Goal: Complete application form: Complete application form

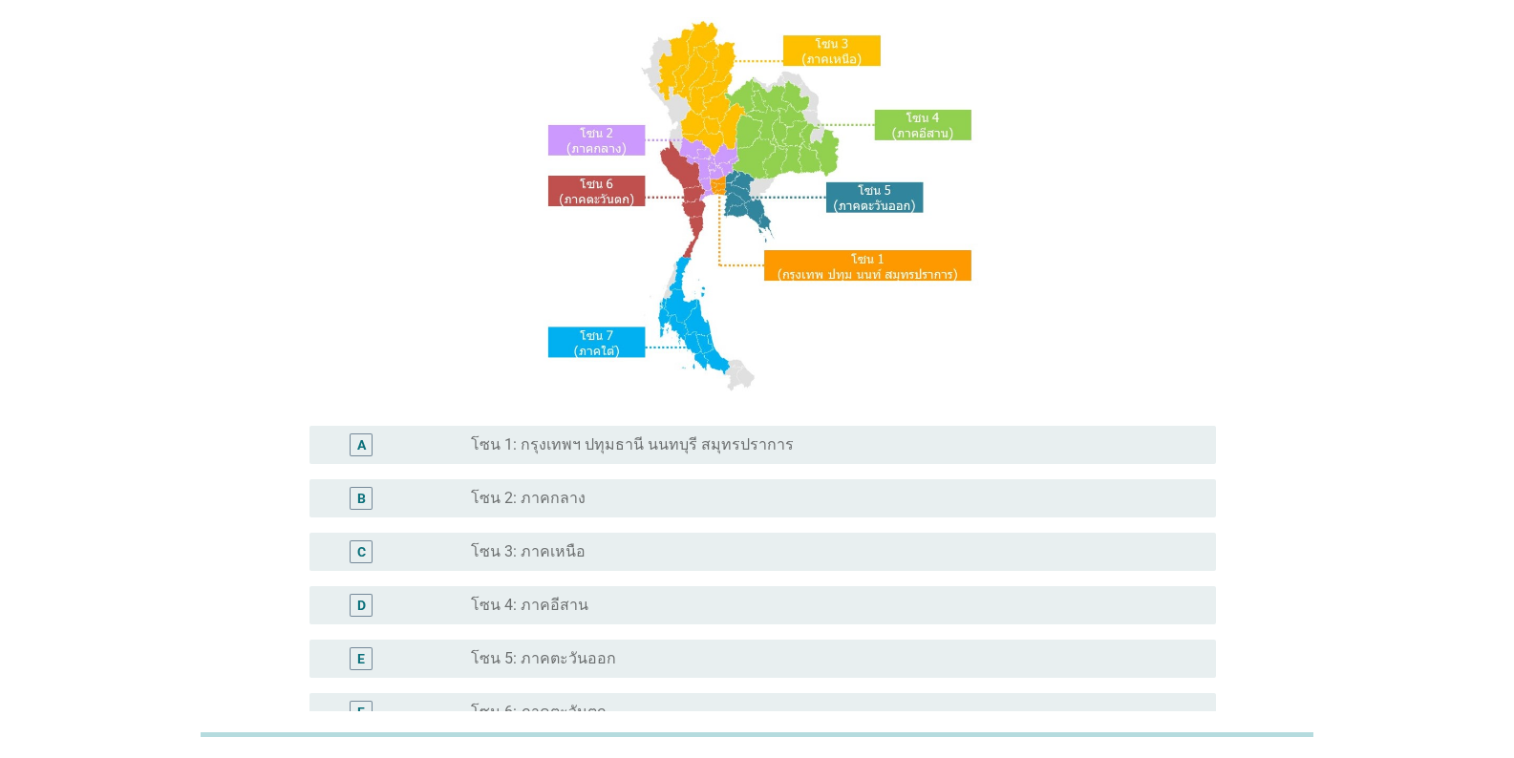
scroll to position [382, 0]
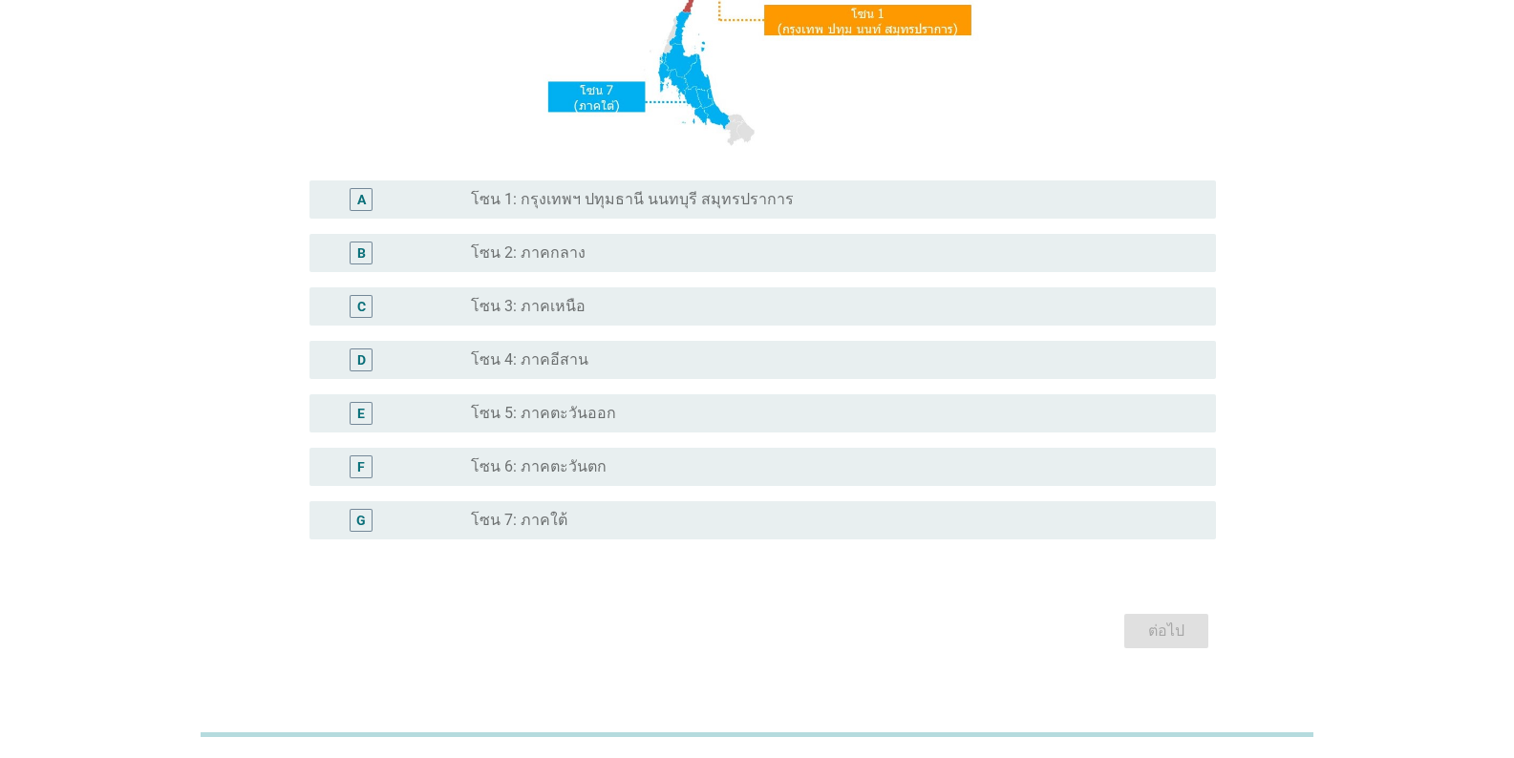
click at [528, 190] on label "โซน 1: กรุงเทพฯ ปทุมธานี นนทบุรี สมุทรปราการ" at bounding box center [632, 199] width 323 height 19
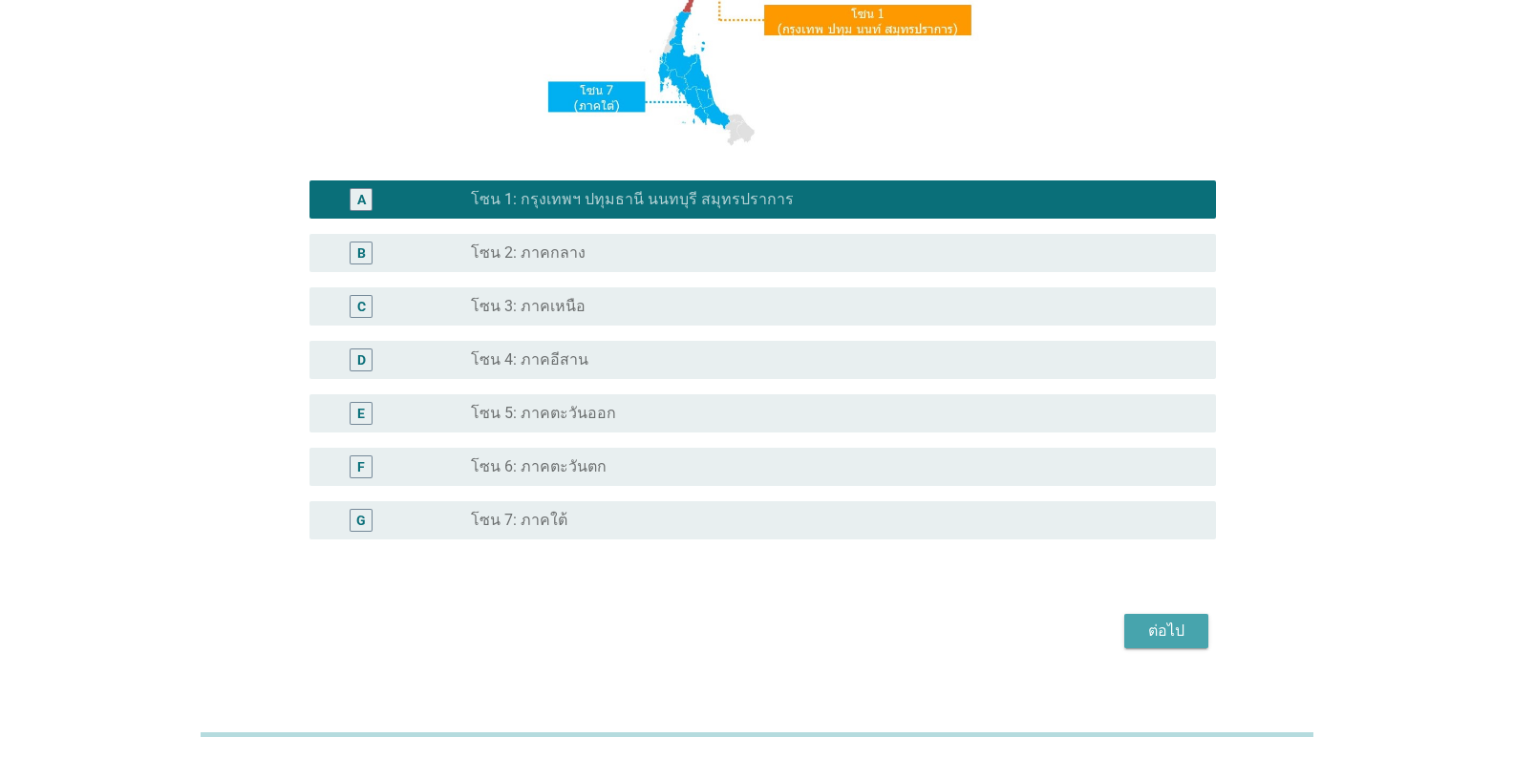
click at [940, 632] on div "ต่อไป" at bounding box center [1166, 631] width 53 height 23
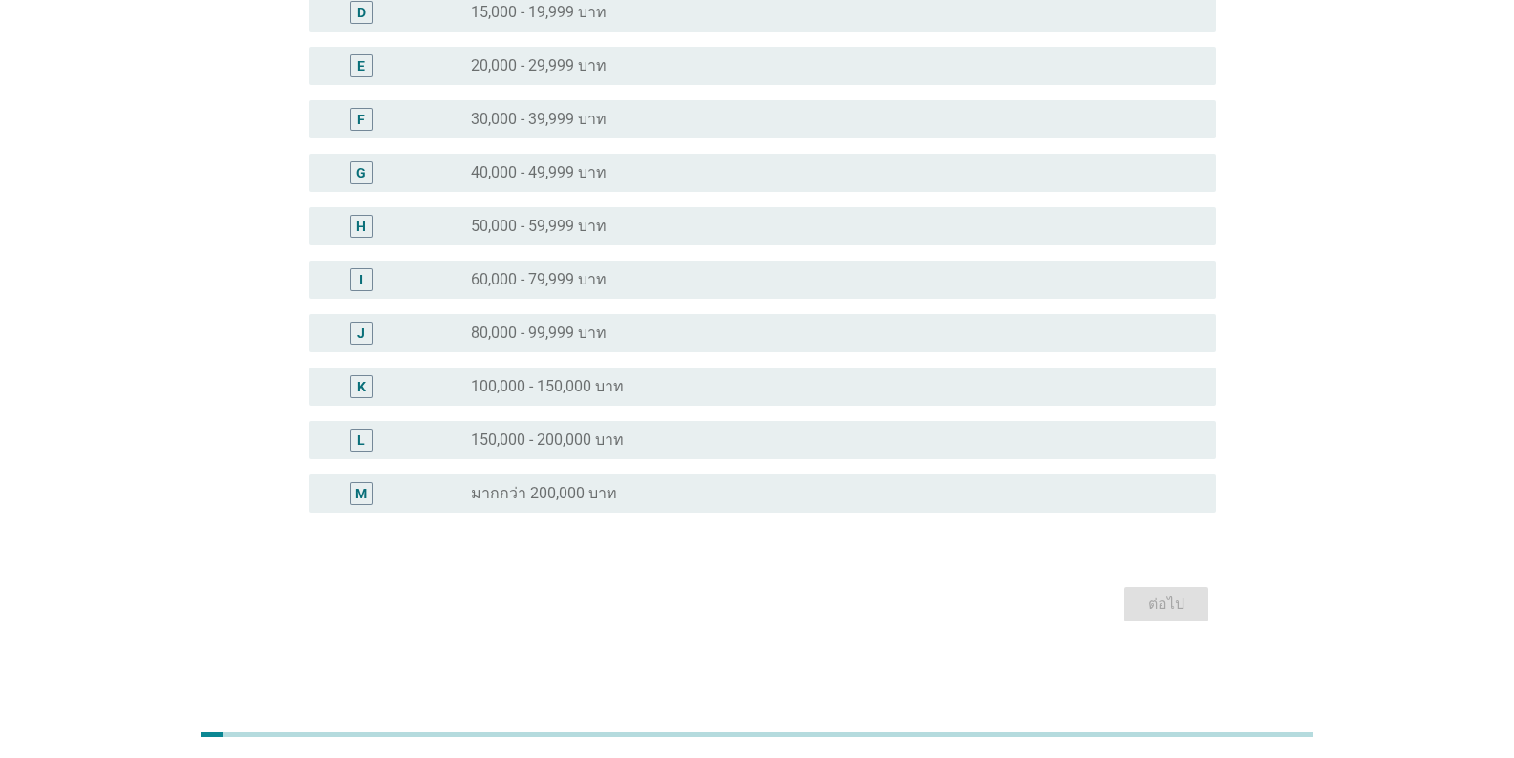
scroll to position [0, 0]
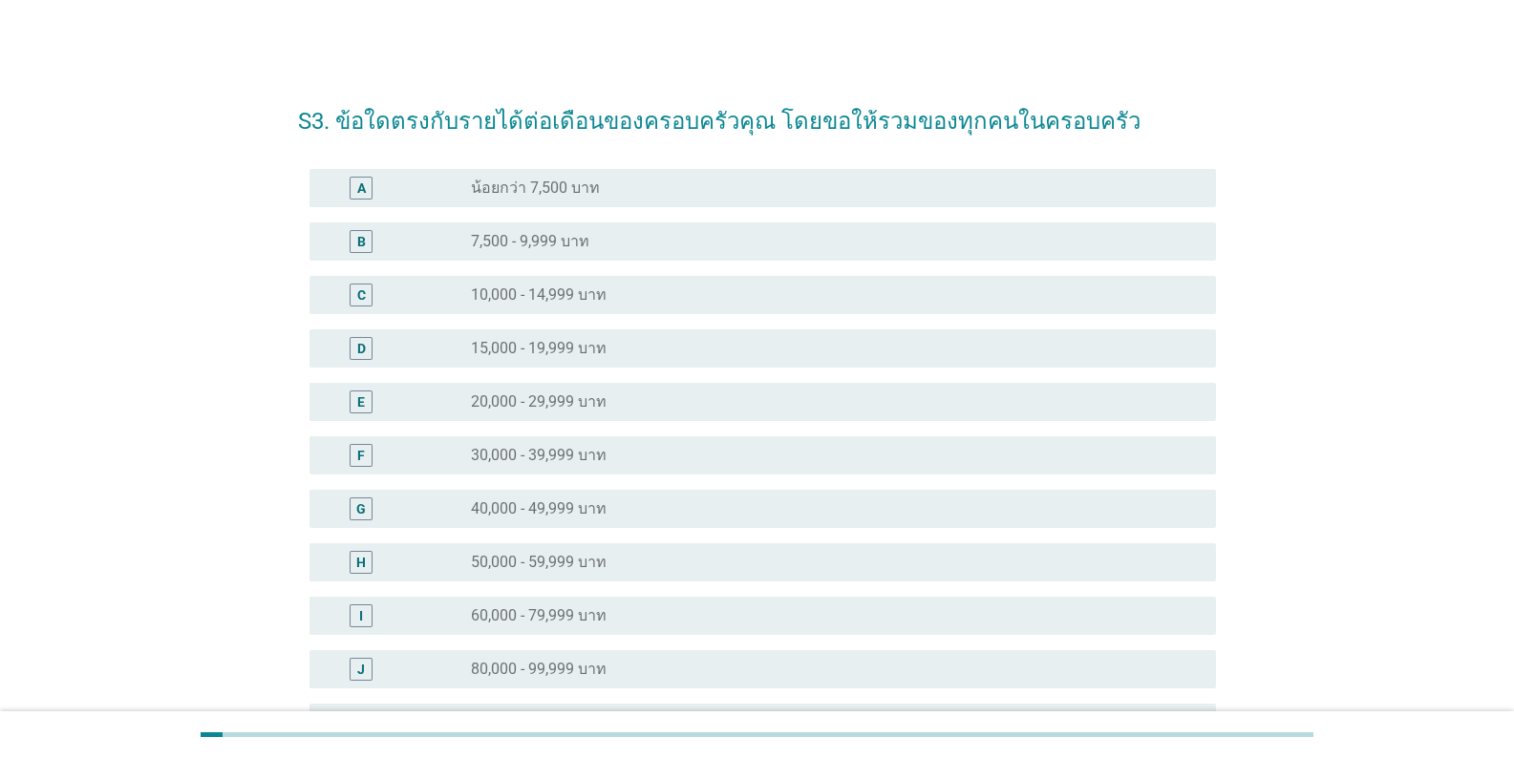
click at [514, 567] on label "50,000 - 59,999 บาท" at bounding box center [539, 562] width 136 height 19
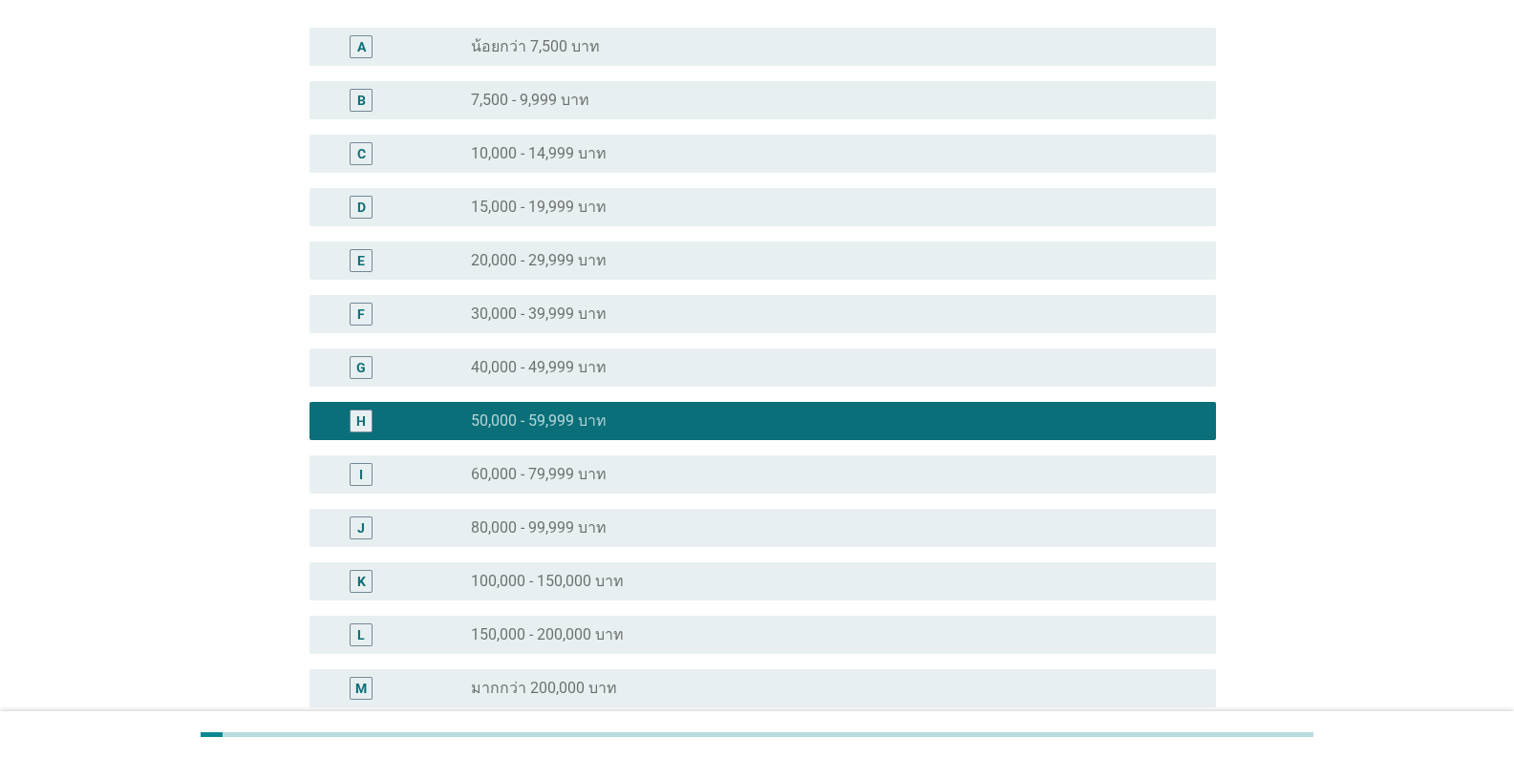
scroll to position [287, 0]
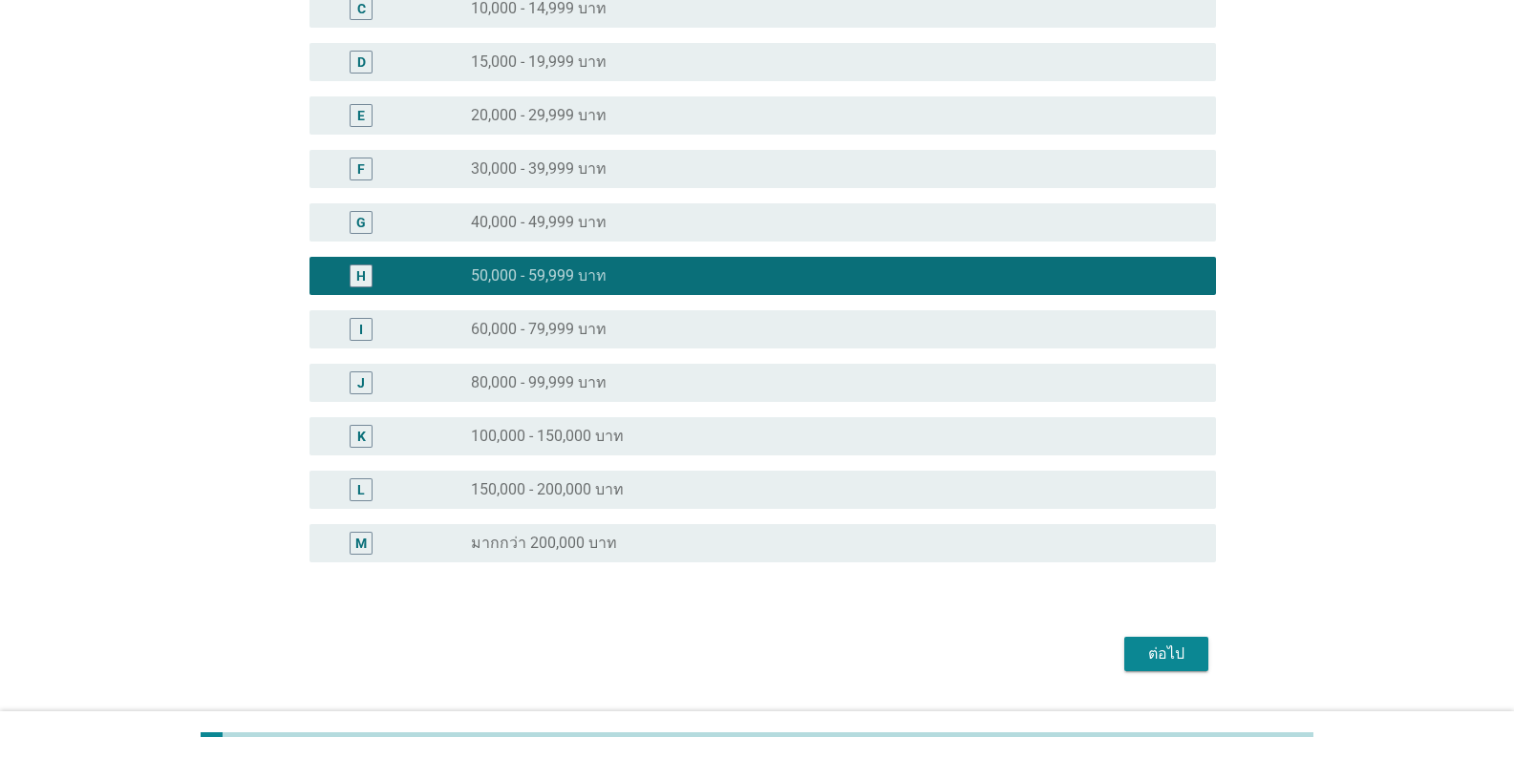
click at [940, 643] on div "ต่อไป" at bounding box center [1166, 654] width 53 height 23
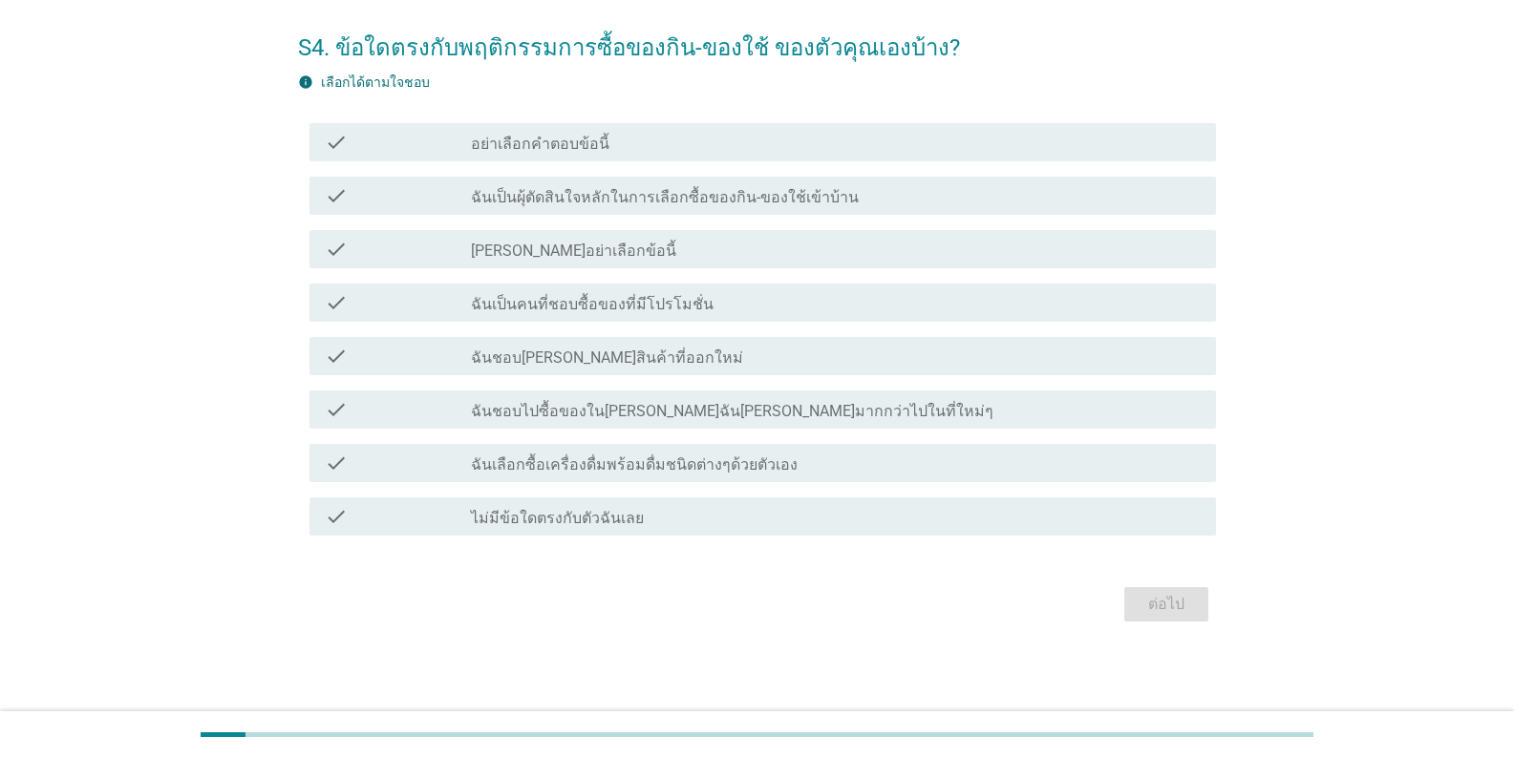
scroll to position [0, 0]
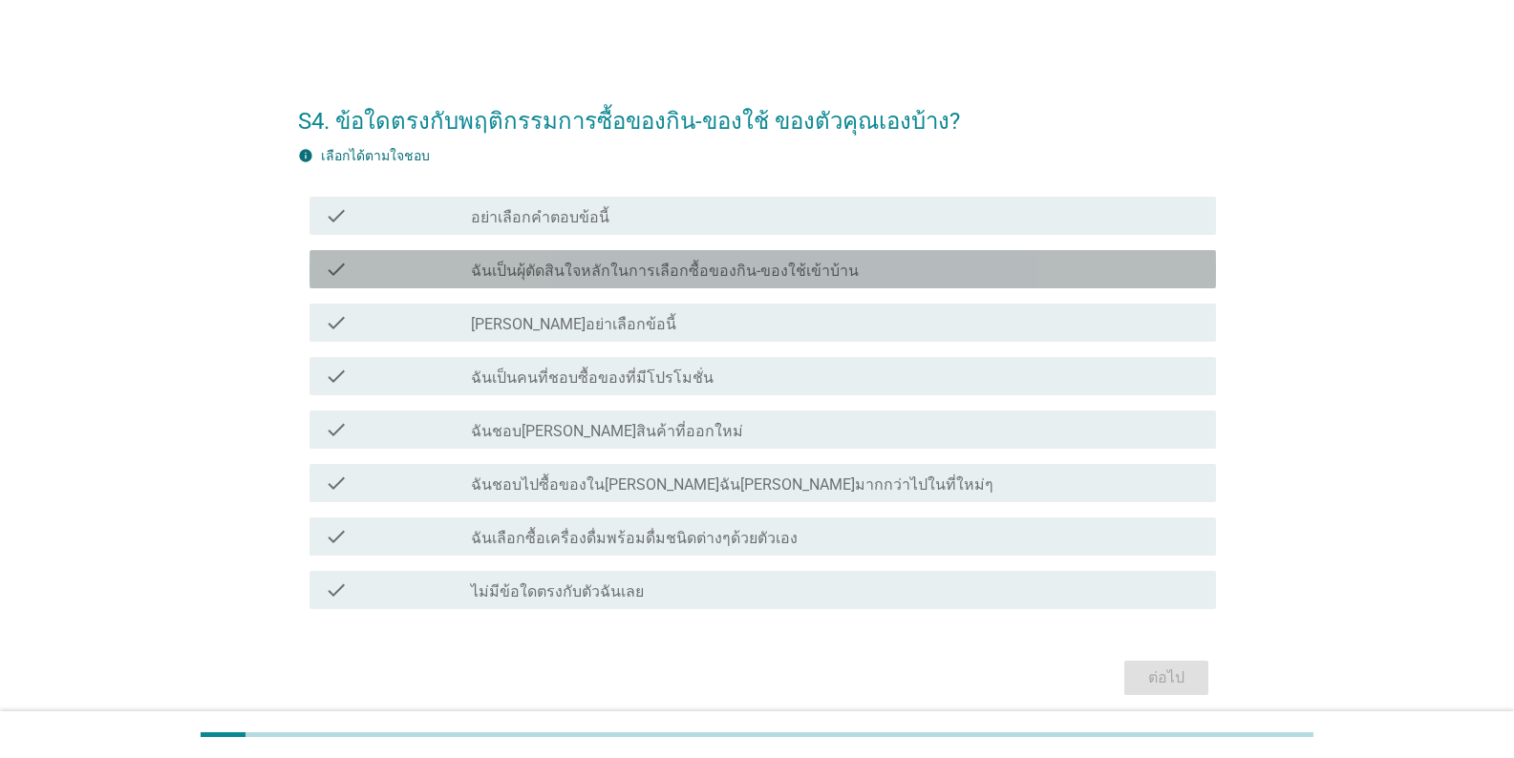
click at [733, 272] on label "ฉันเป็นผุ้ตัดสินใจหลักในการเลือกซื้อของกิน-ของใช้เข้าบ้าน" at bounding box center [665, 271] width 388 height 19
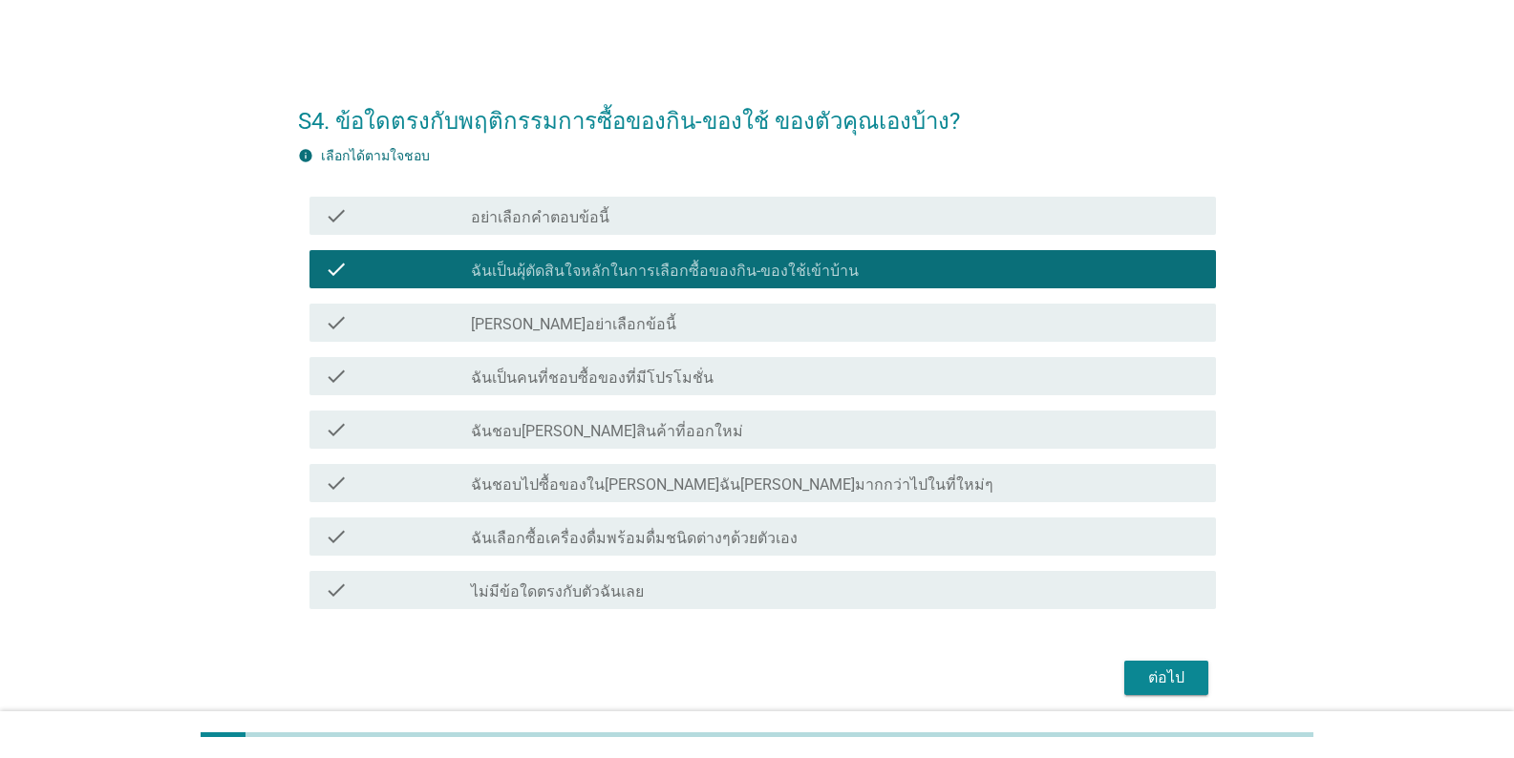
click at [643, 369] on label "ฉันเป็นคนที่ชอบซื้อของที่มีโปรโมชั่น" at bounding box center [592, 378] width 243 height 19
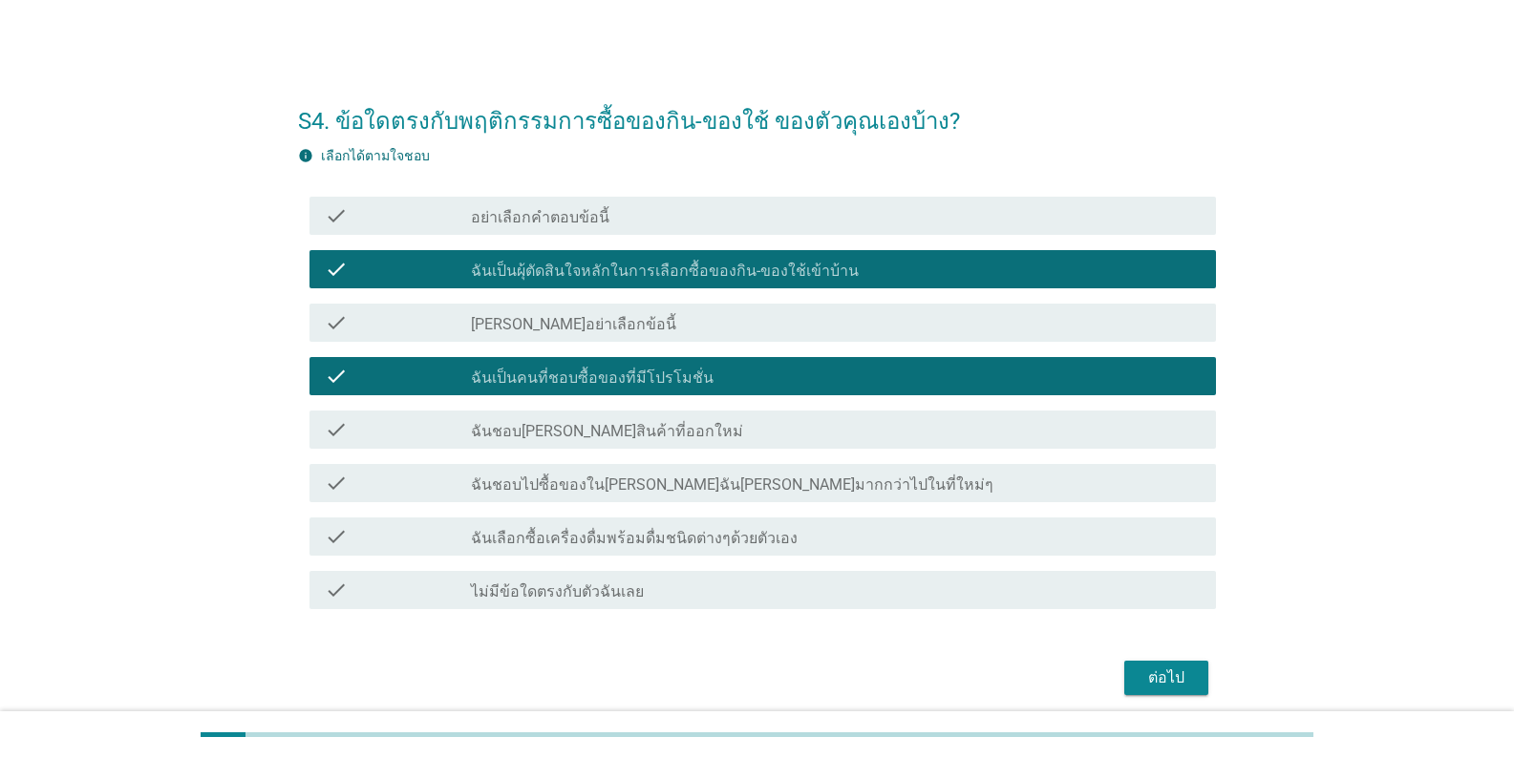
click at [635, 491] on label "ฉันชอบไปซื้อของใน[PERSON_NAME]ฉัน[PERSON_NAME]มากกว่าไปในที่ใหม่ๆ" at bounding box center [732, 485] width 523 height 19
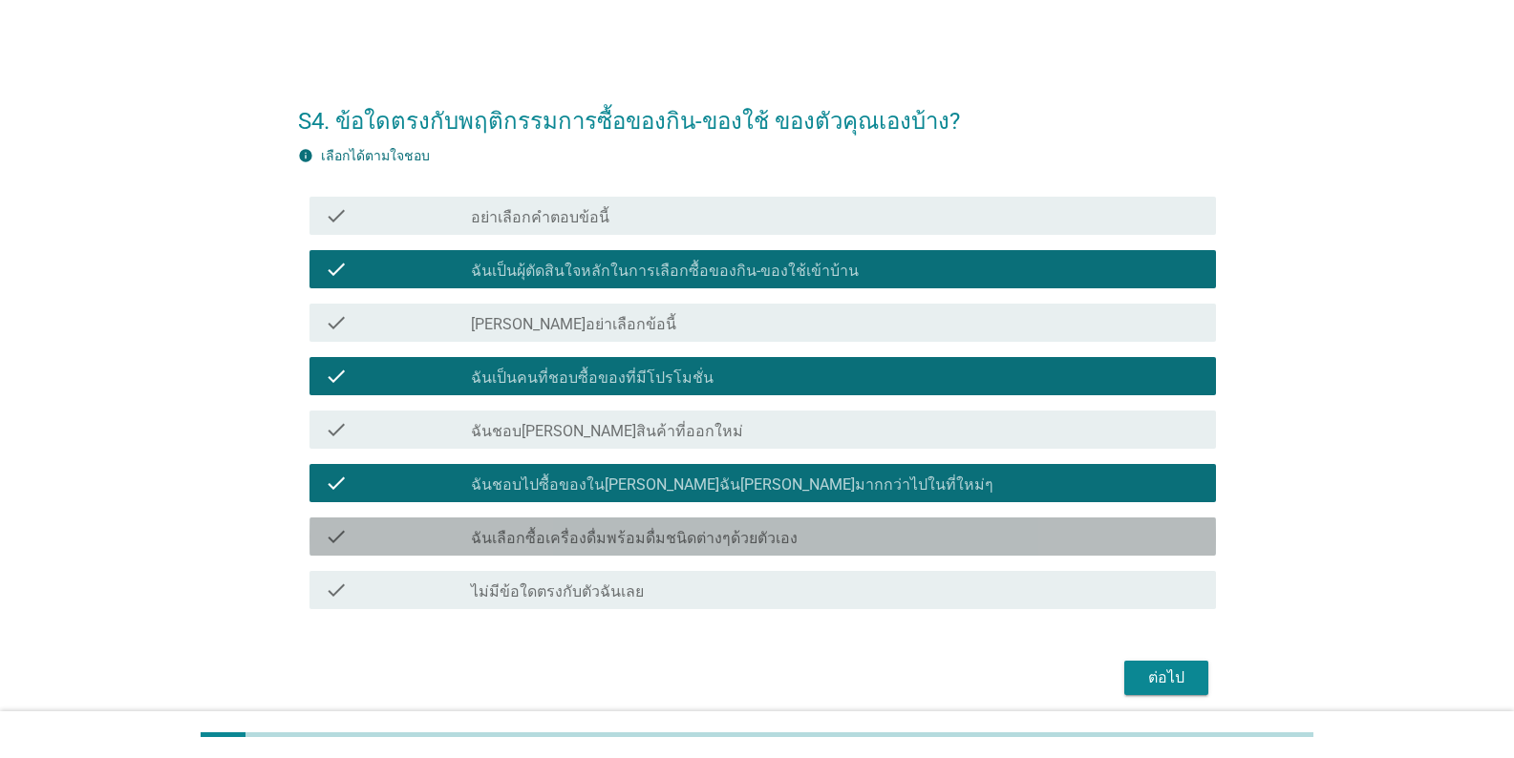
click at [661, 538] on label "ฉันเลือกซื้อเครื่องดื่มพร้อมดื่มชนิดต่างๆด้วยตัวเอง" at bounding box center [634, 538] width 327 height 19
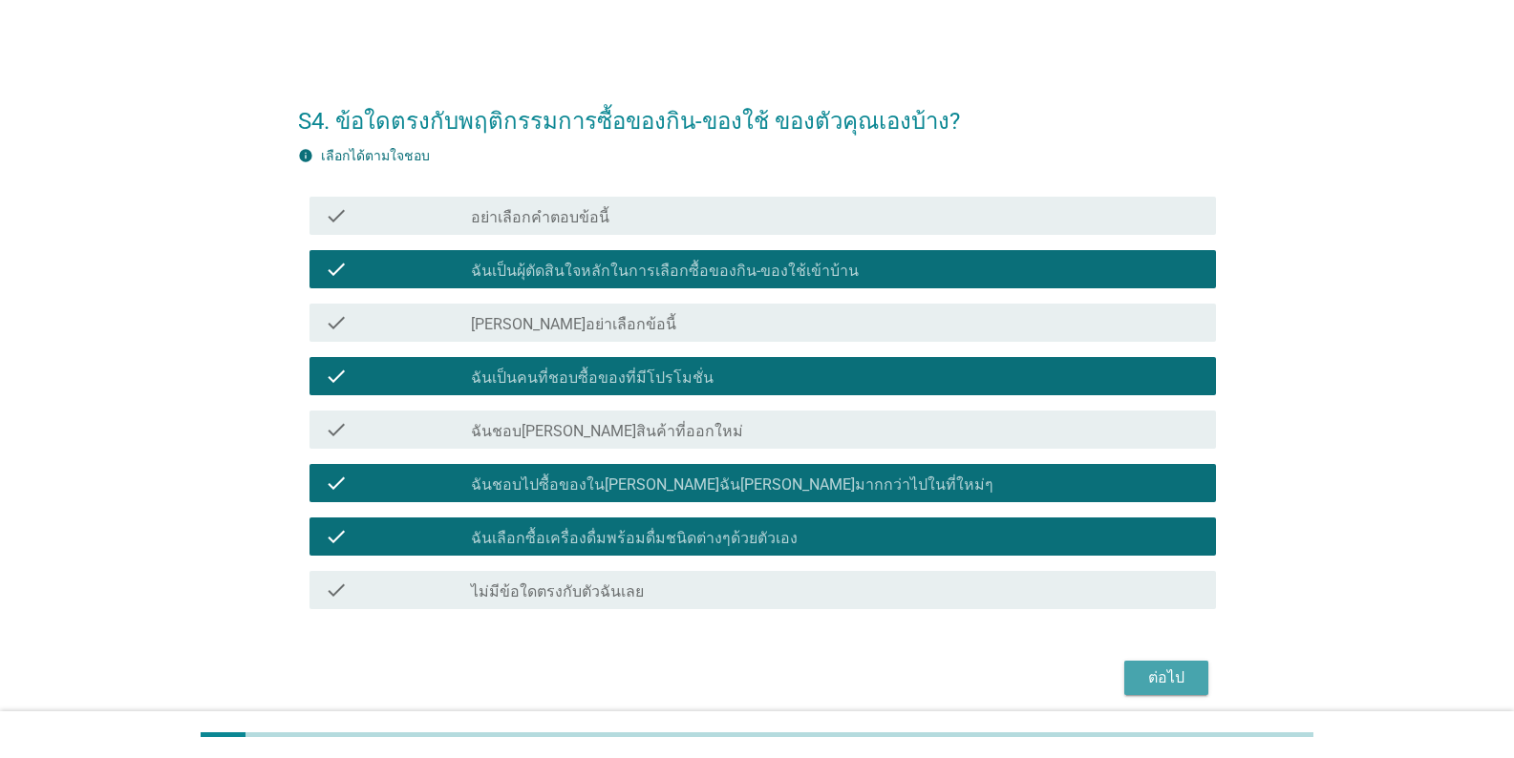
click at [940, 682] on div "ต่อไป" at bounding box center [1166, 678] width 53 height 23
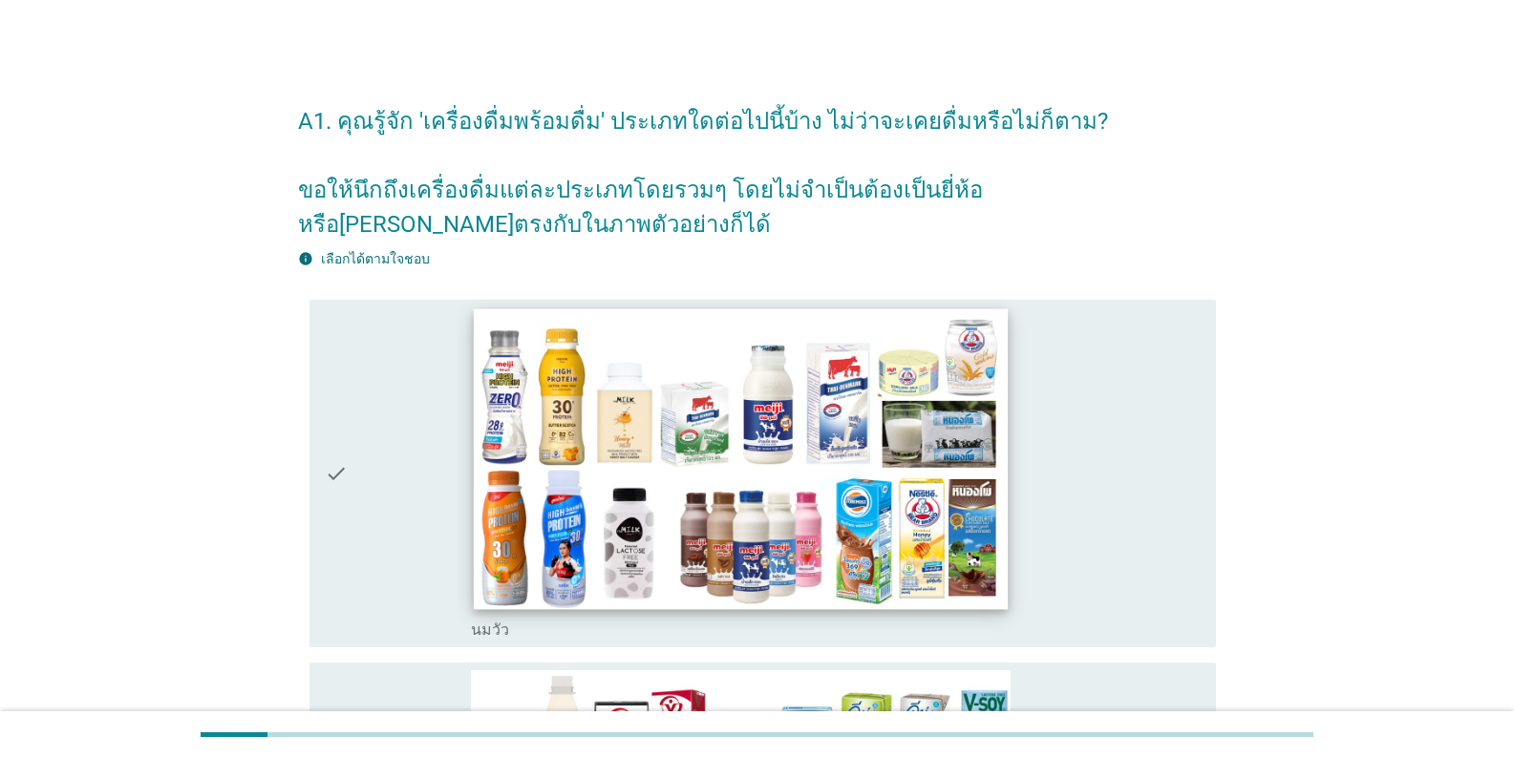
click at [540, 472] on img at bounding box center [741, 459] width 534 height 300
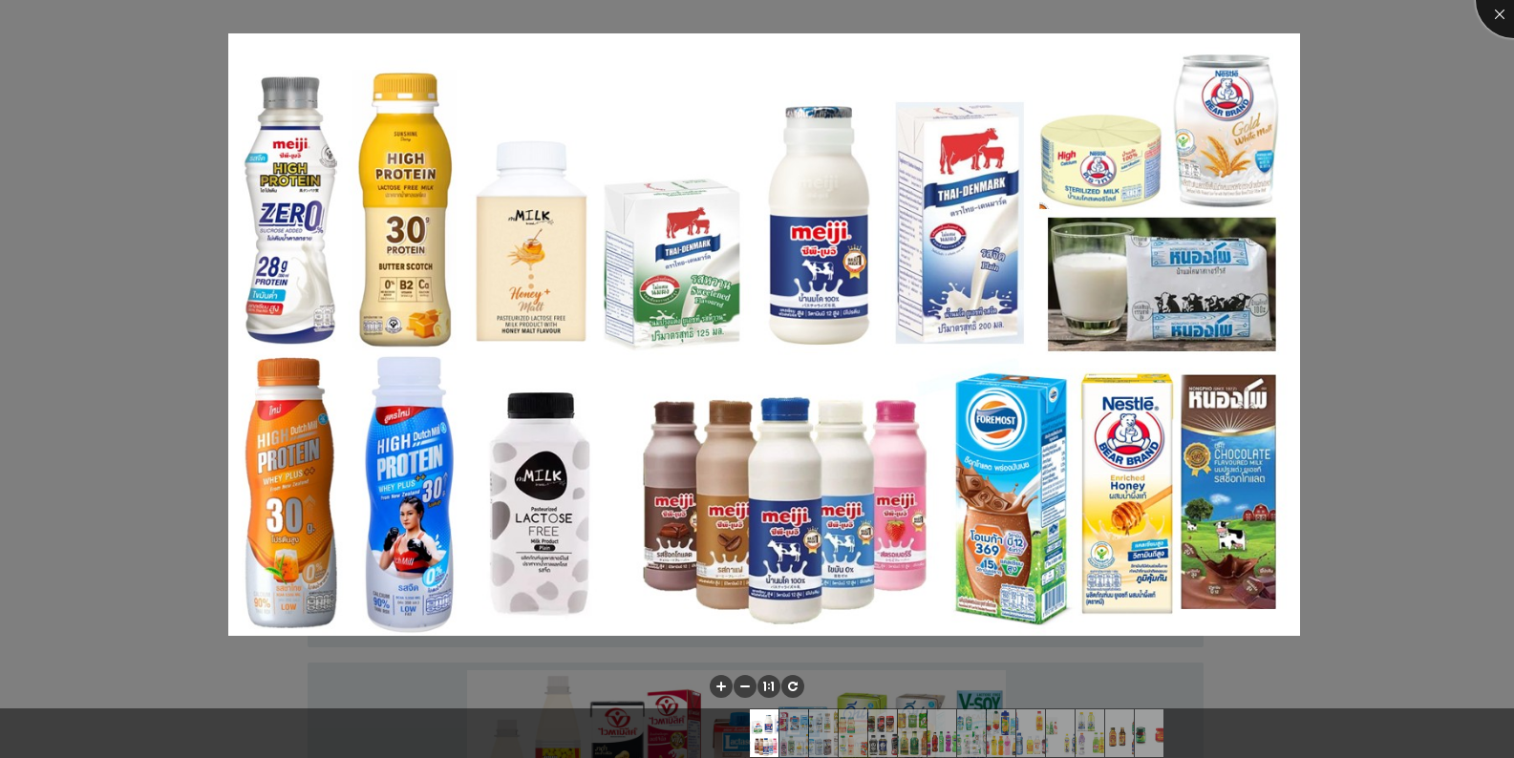
click at [940, 10] on div at bounding box center [1514, 0] width 76 height 76
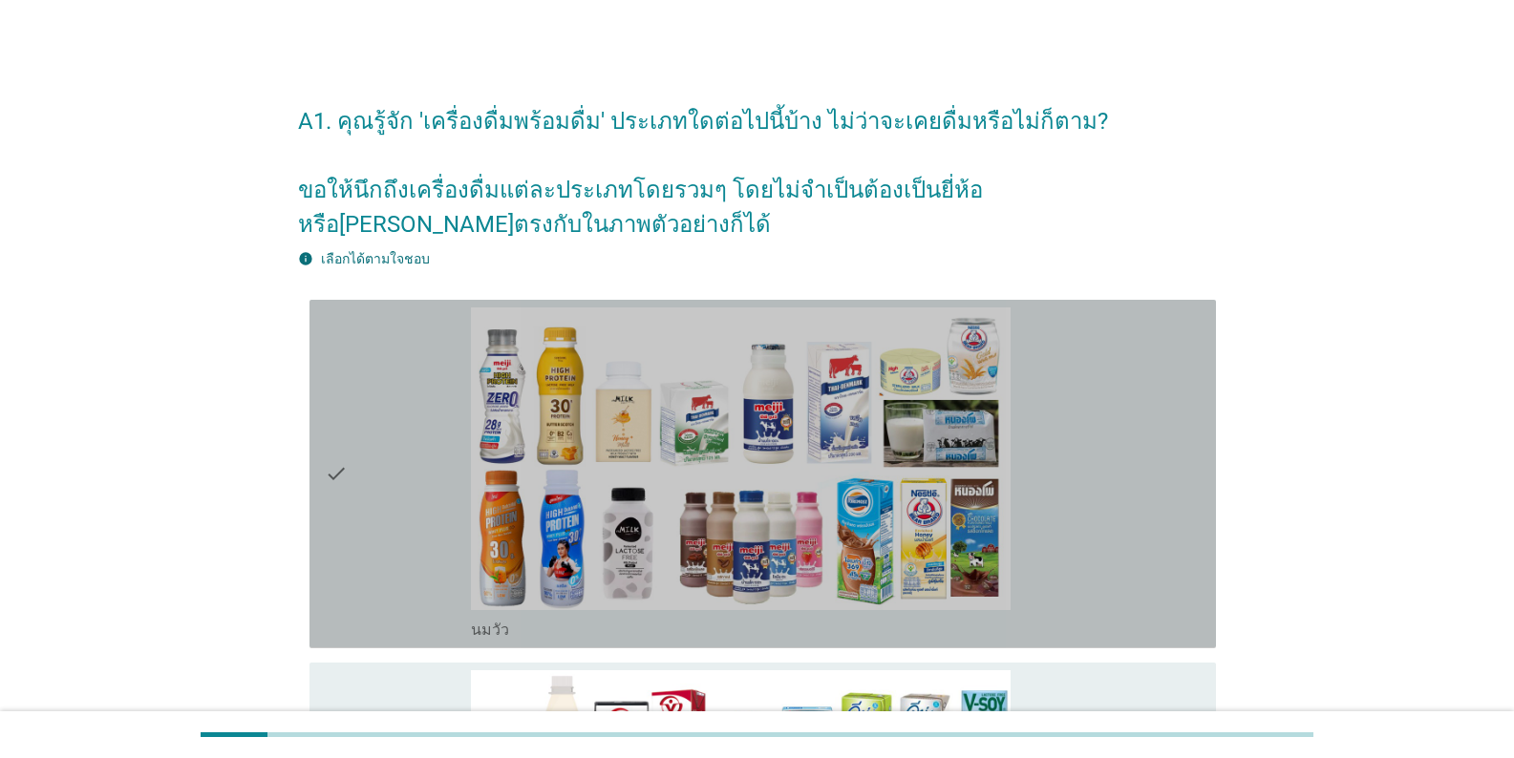
click at [327, 461] on icon "check" at bounding box center [336, 474] width 23 height 333
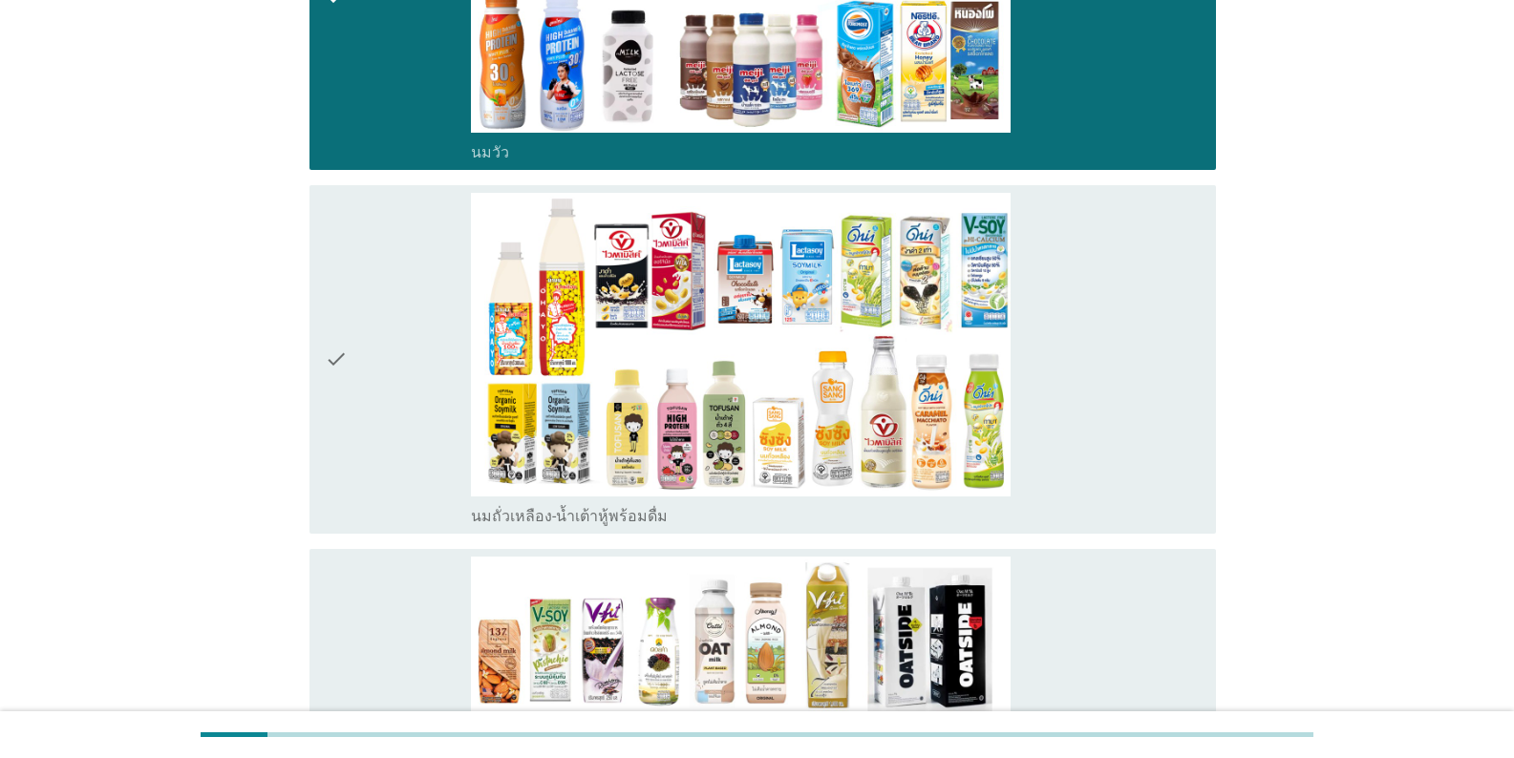
scroll to position [669, 0]
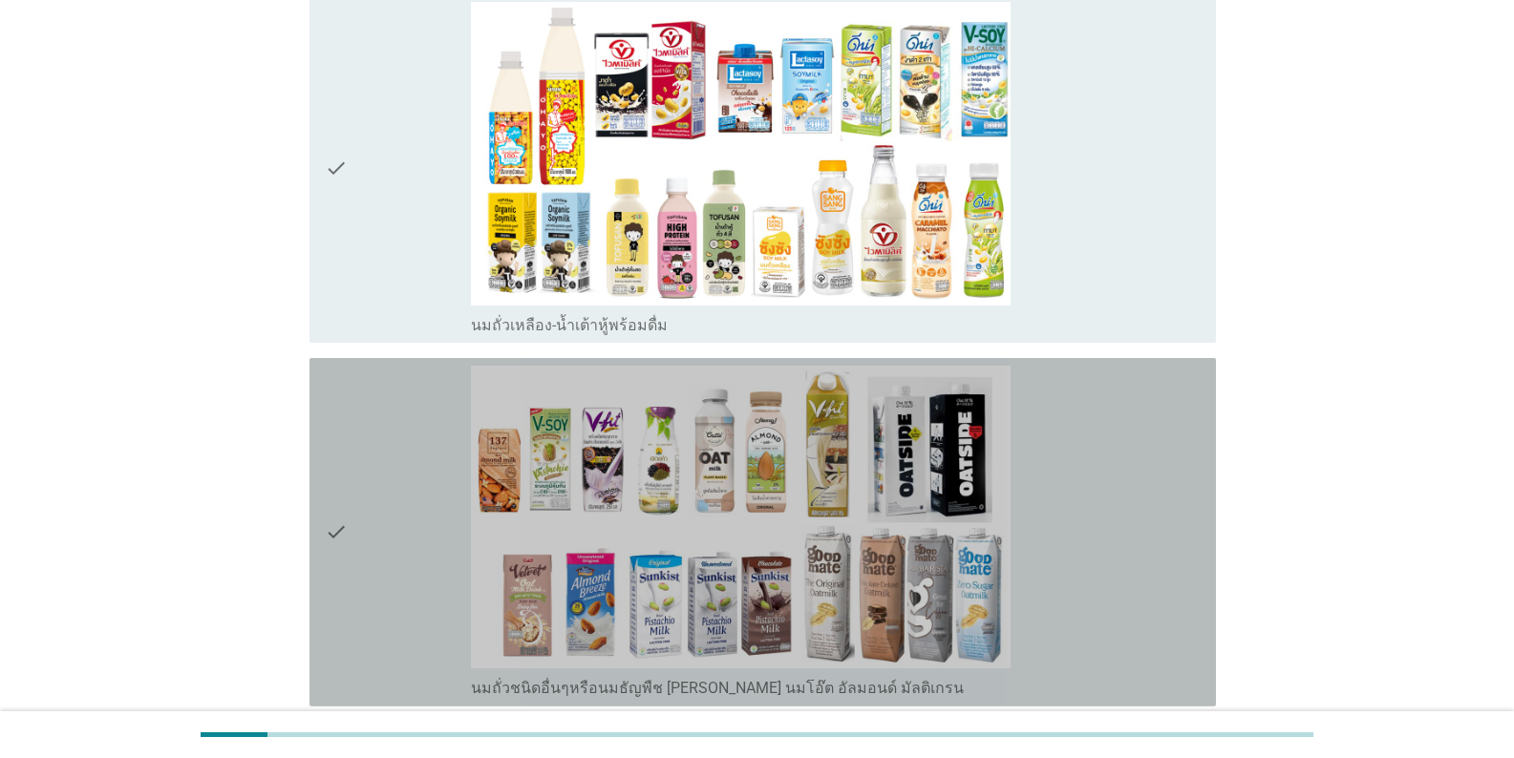
click at [328, 540] on icon "check" at bounding box center [336, 532] width 23 height 333
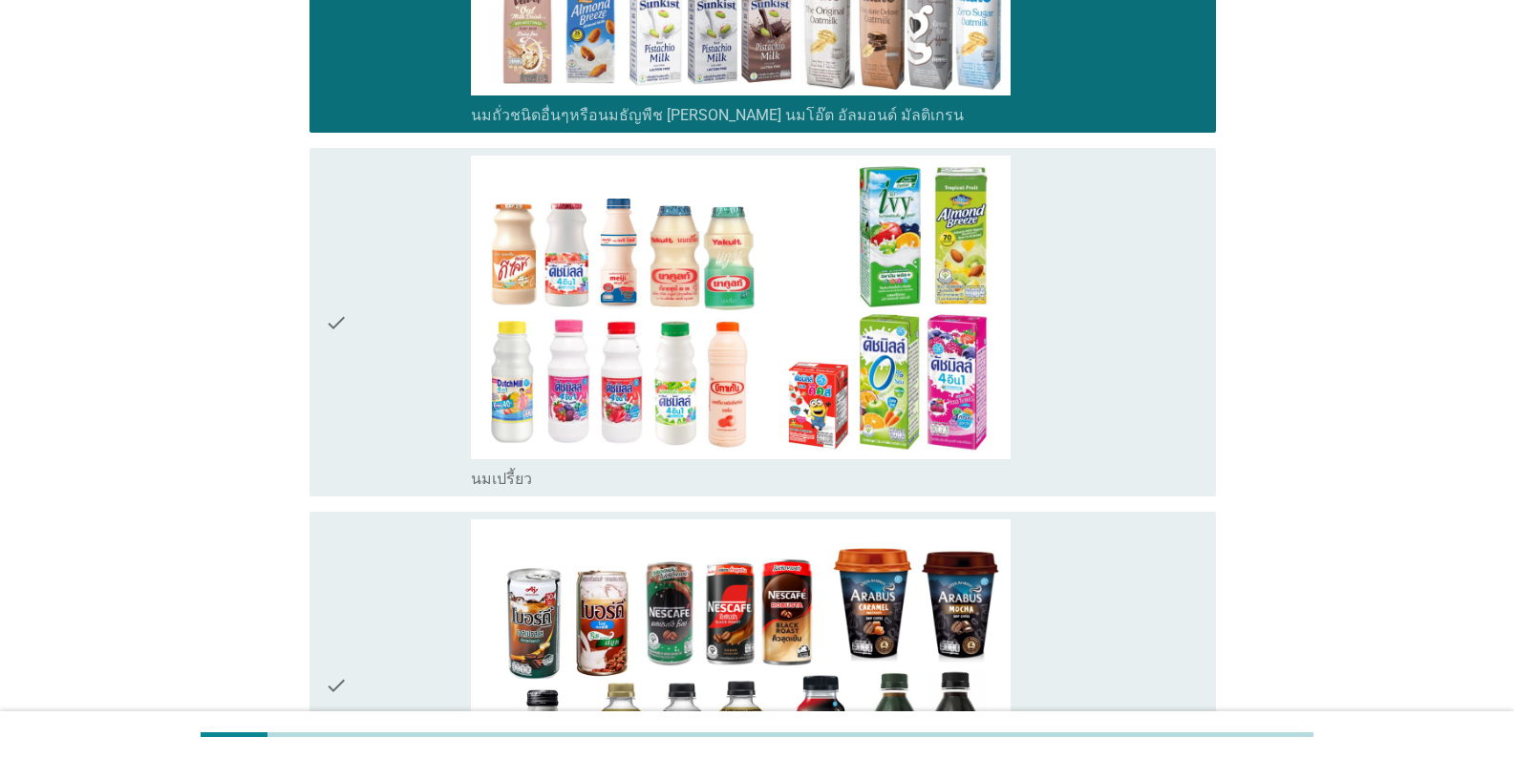
scroll to position [1337, 0]
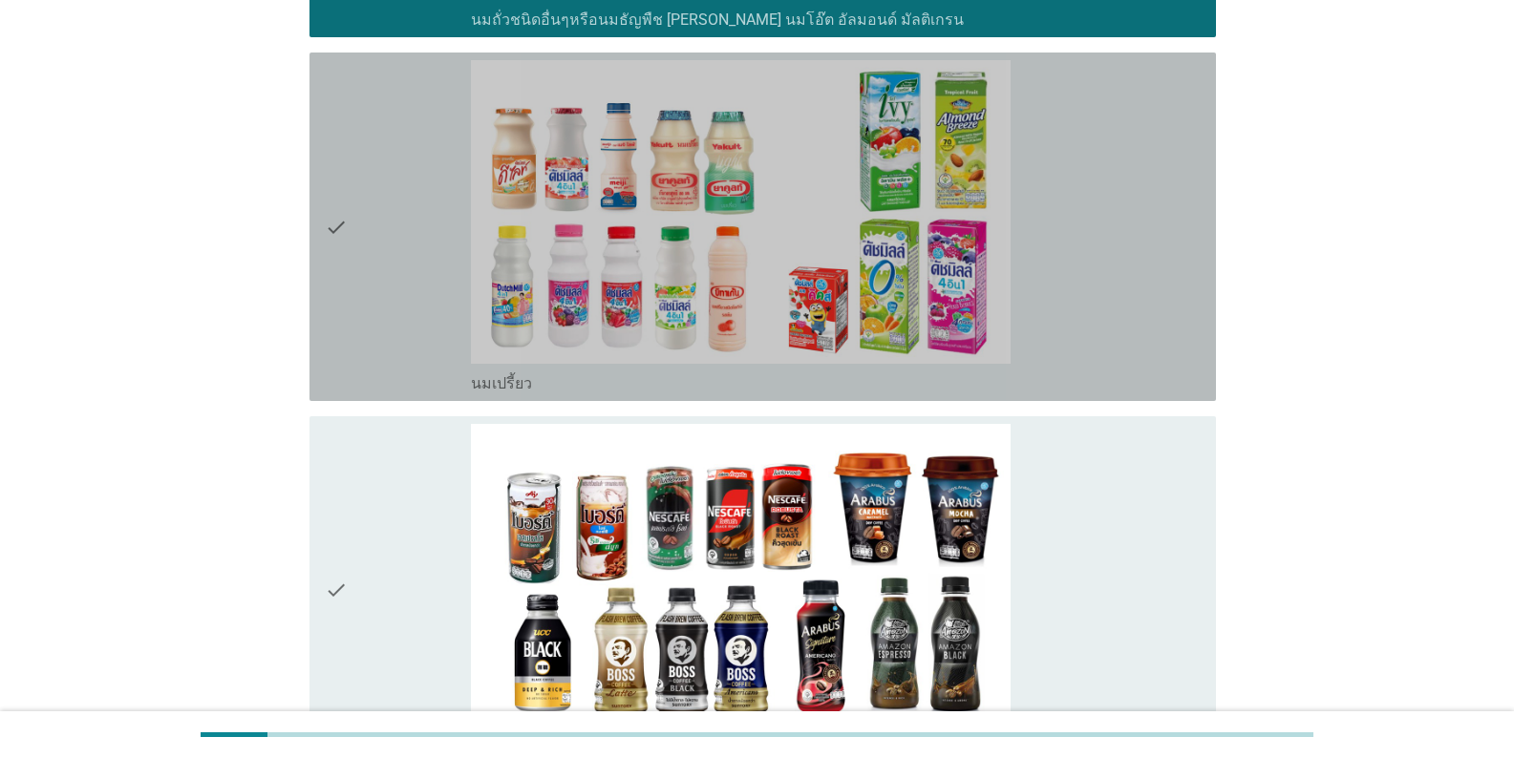
click at [329, 229] on icon "check" at bounding box center [336, 226] width 23 height 333
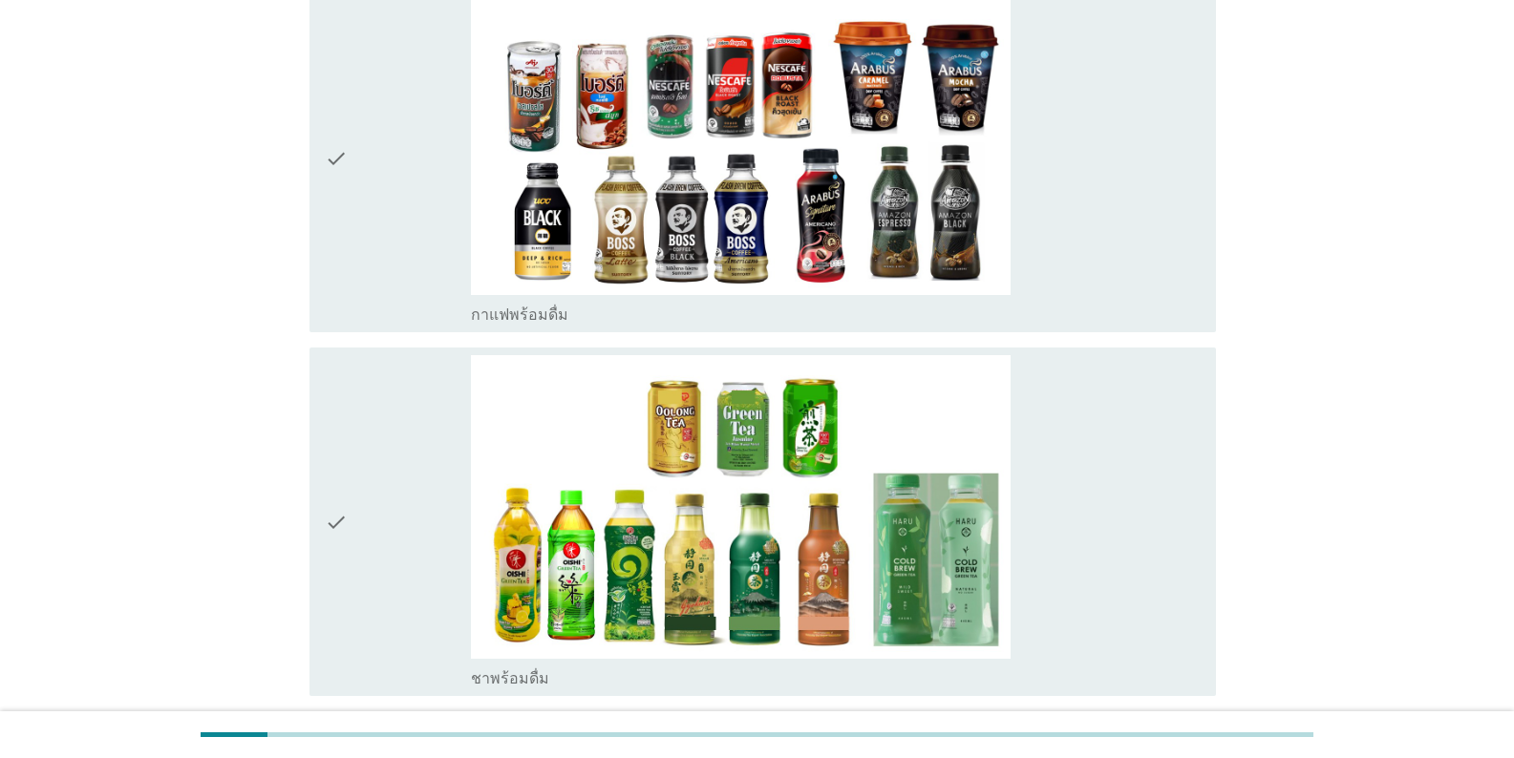
scroll to position [1911, 0]
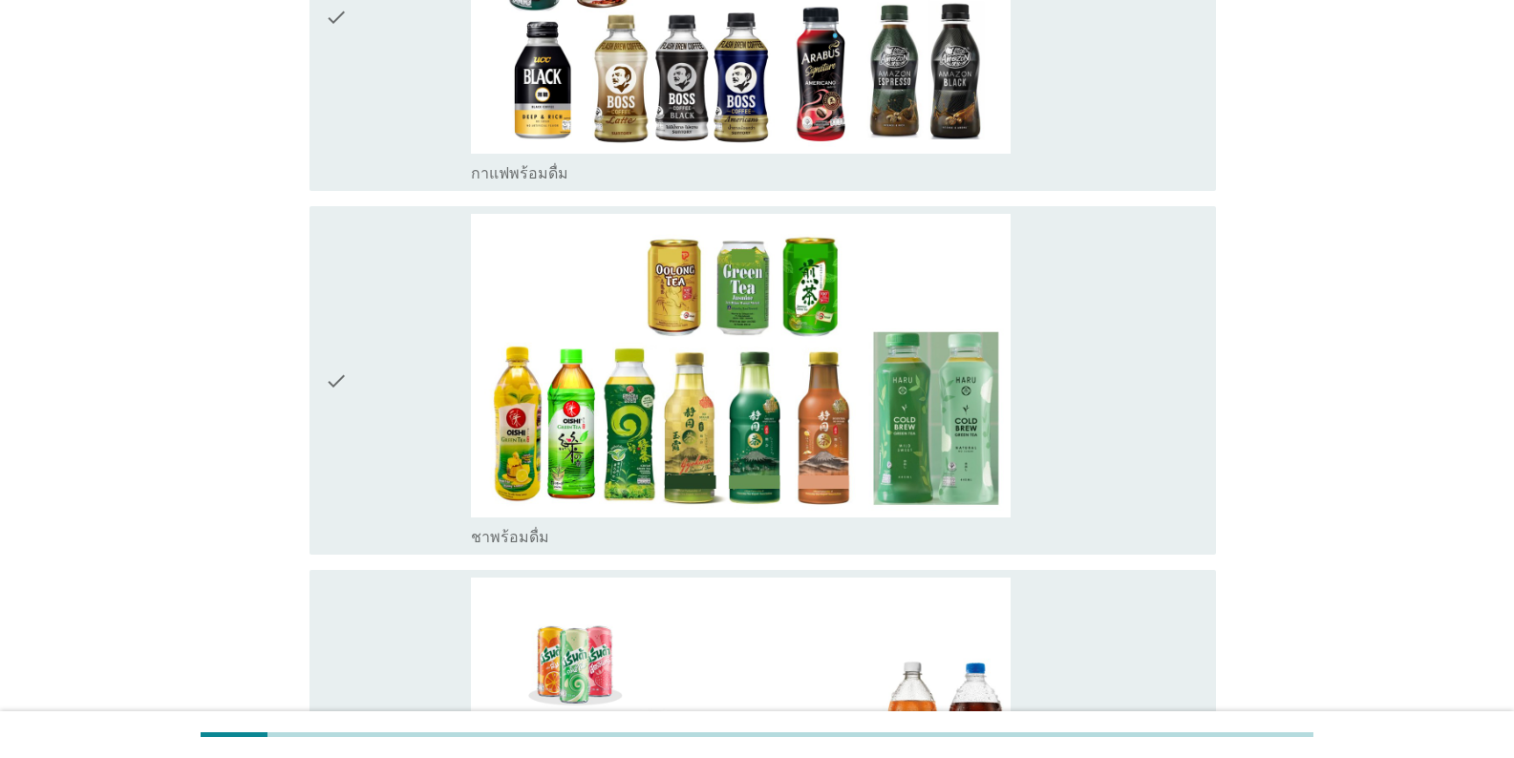
click at [340, 370] on icon "check" at bounding box center [336, 380] width 23 height 333
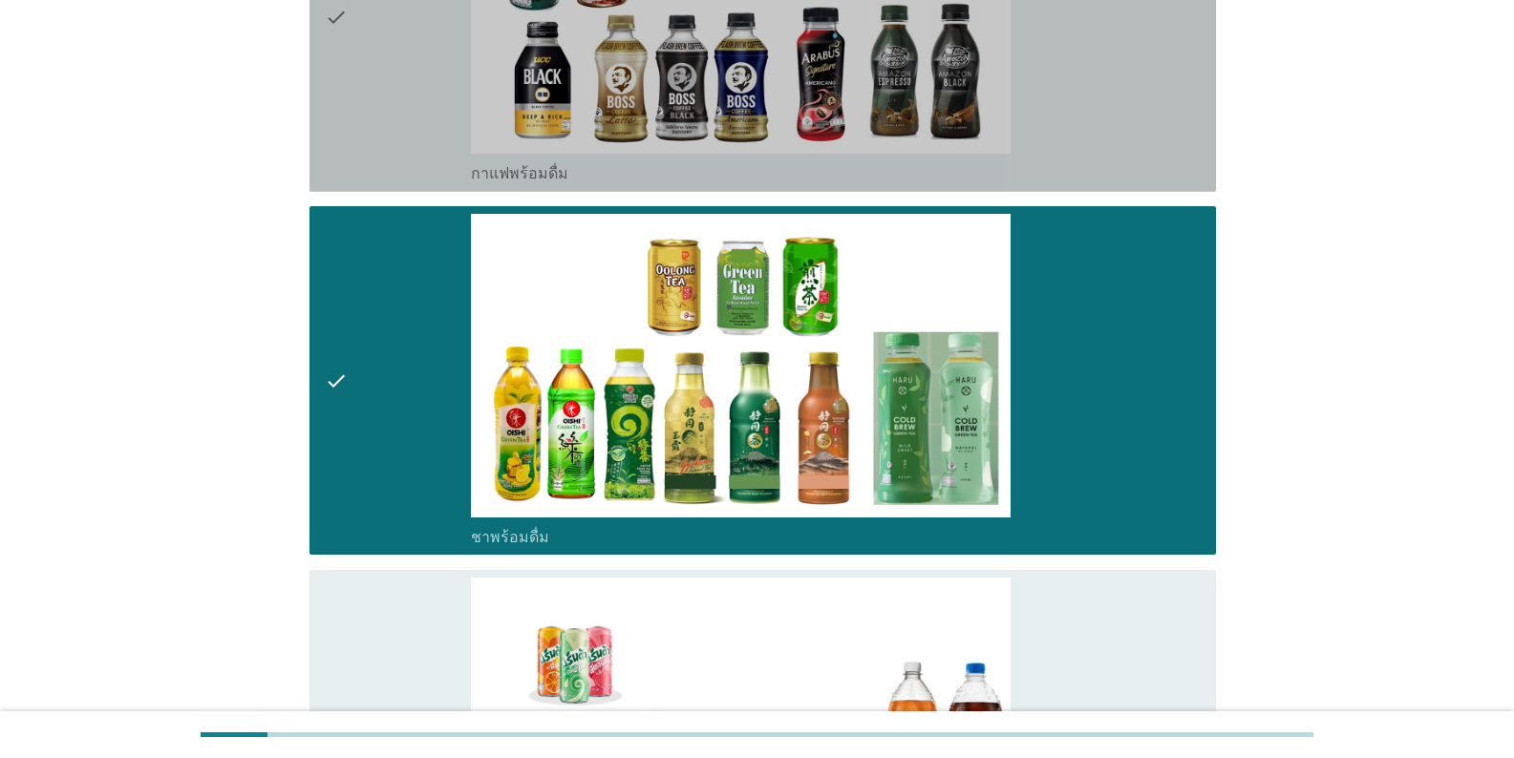
click at [344, 15] on icon "check" at bounding box center [336, 17] width 23 height 333
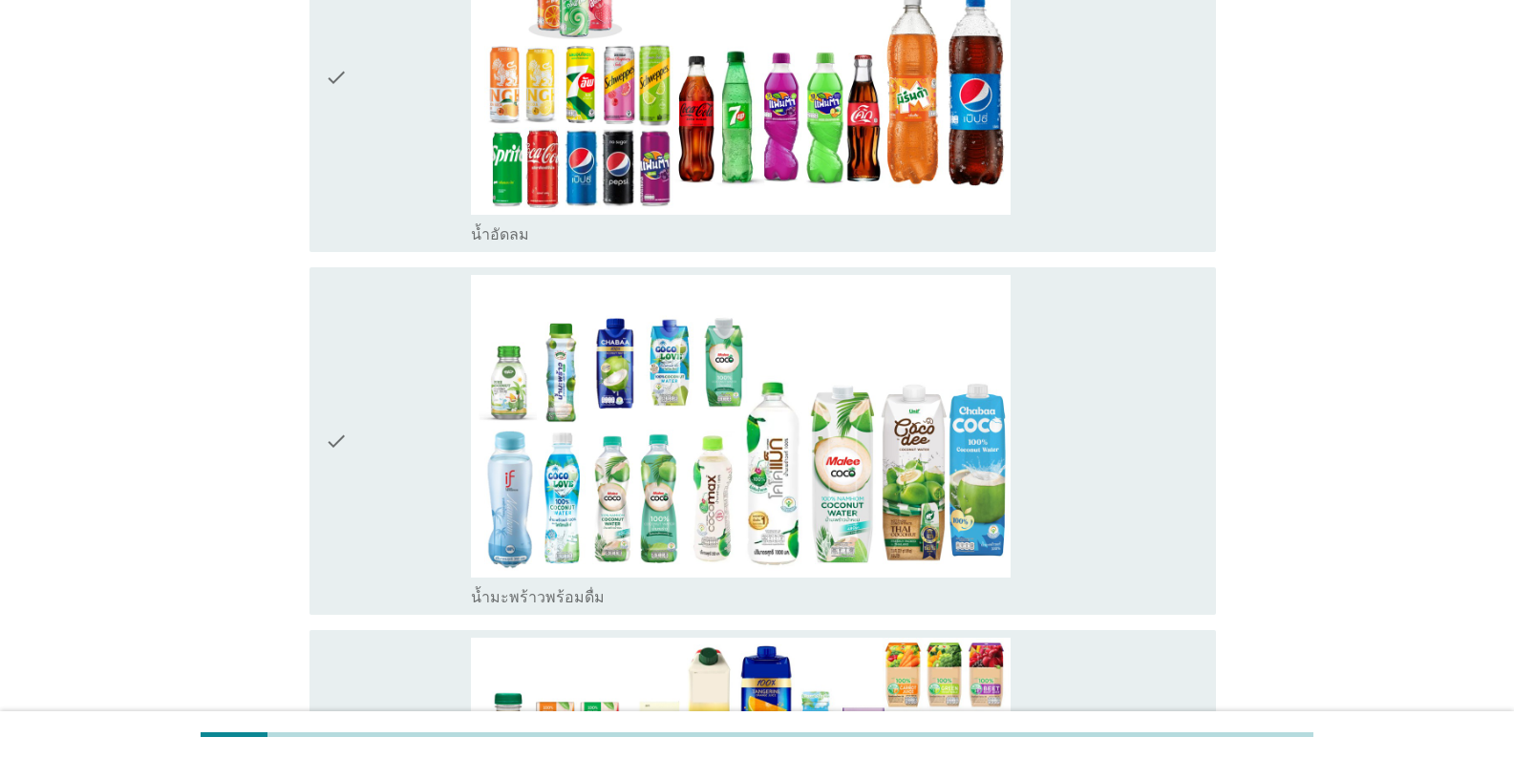
scroll to position [2484, 0]
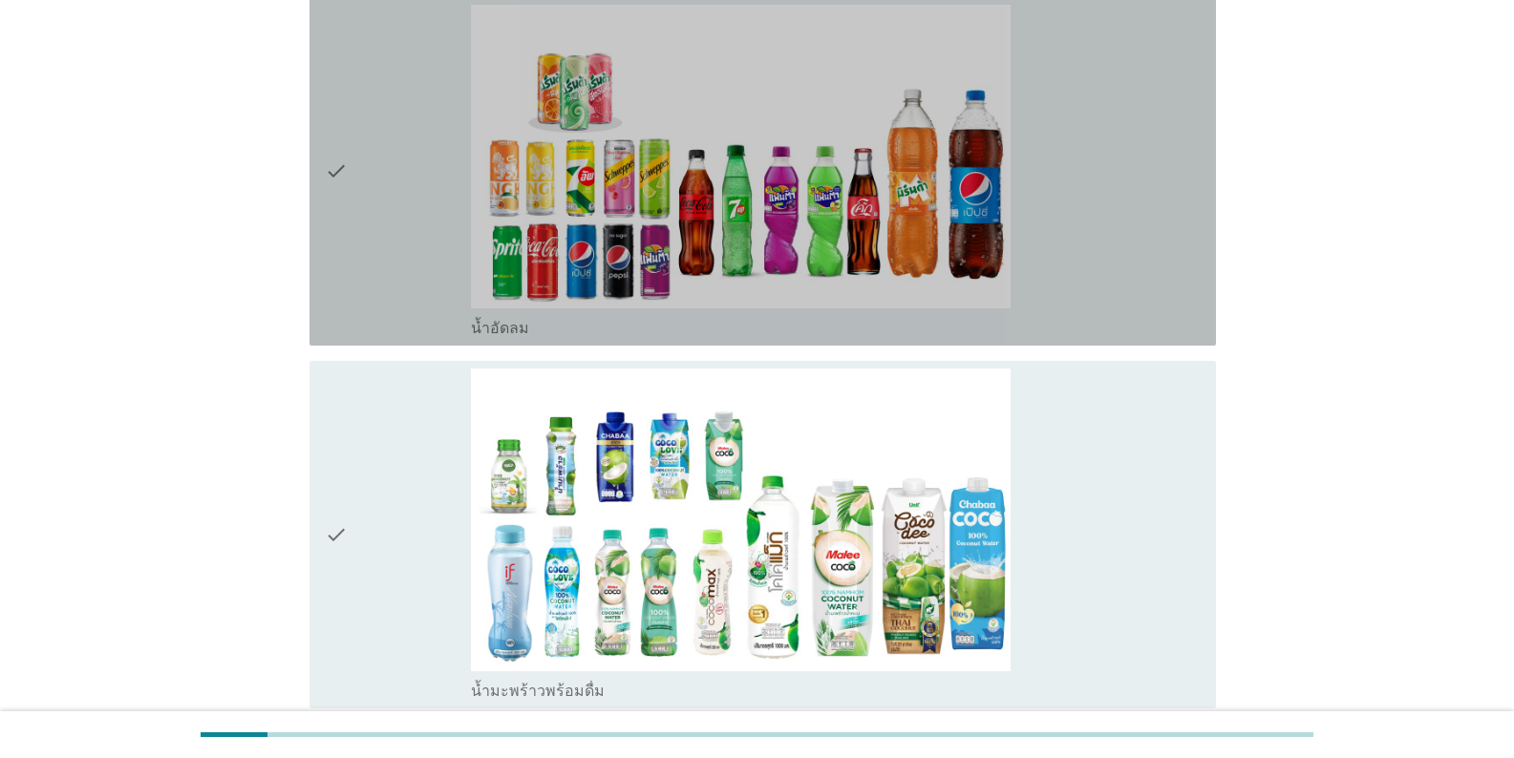
click at [350, 181] on div "check" at bounding box center [398, 171] width 146 height 333
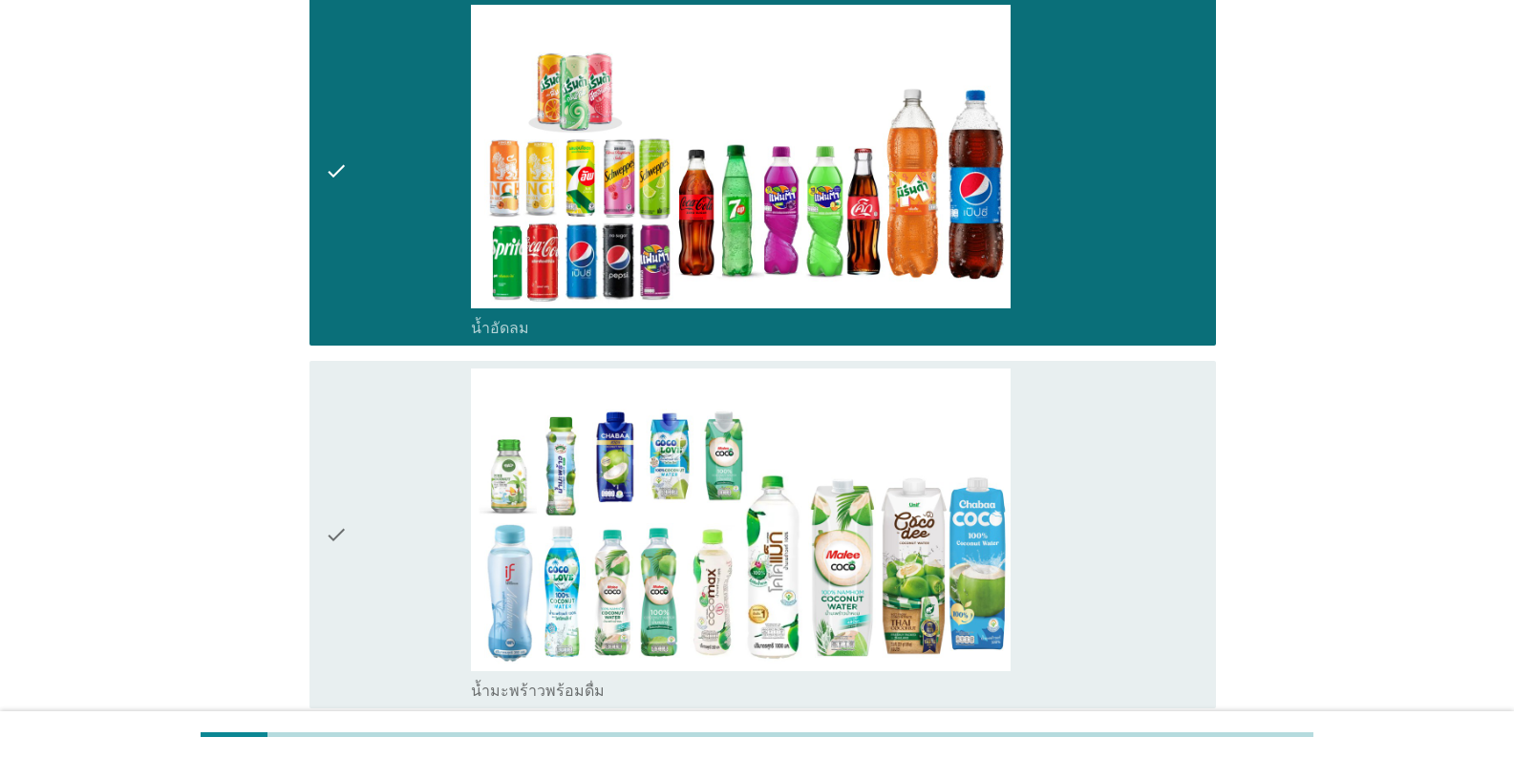
click at [367, 546] on div "check" at bounding box center [398, 535] width 146 height 333
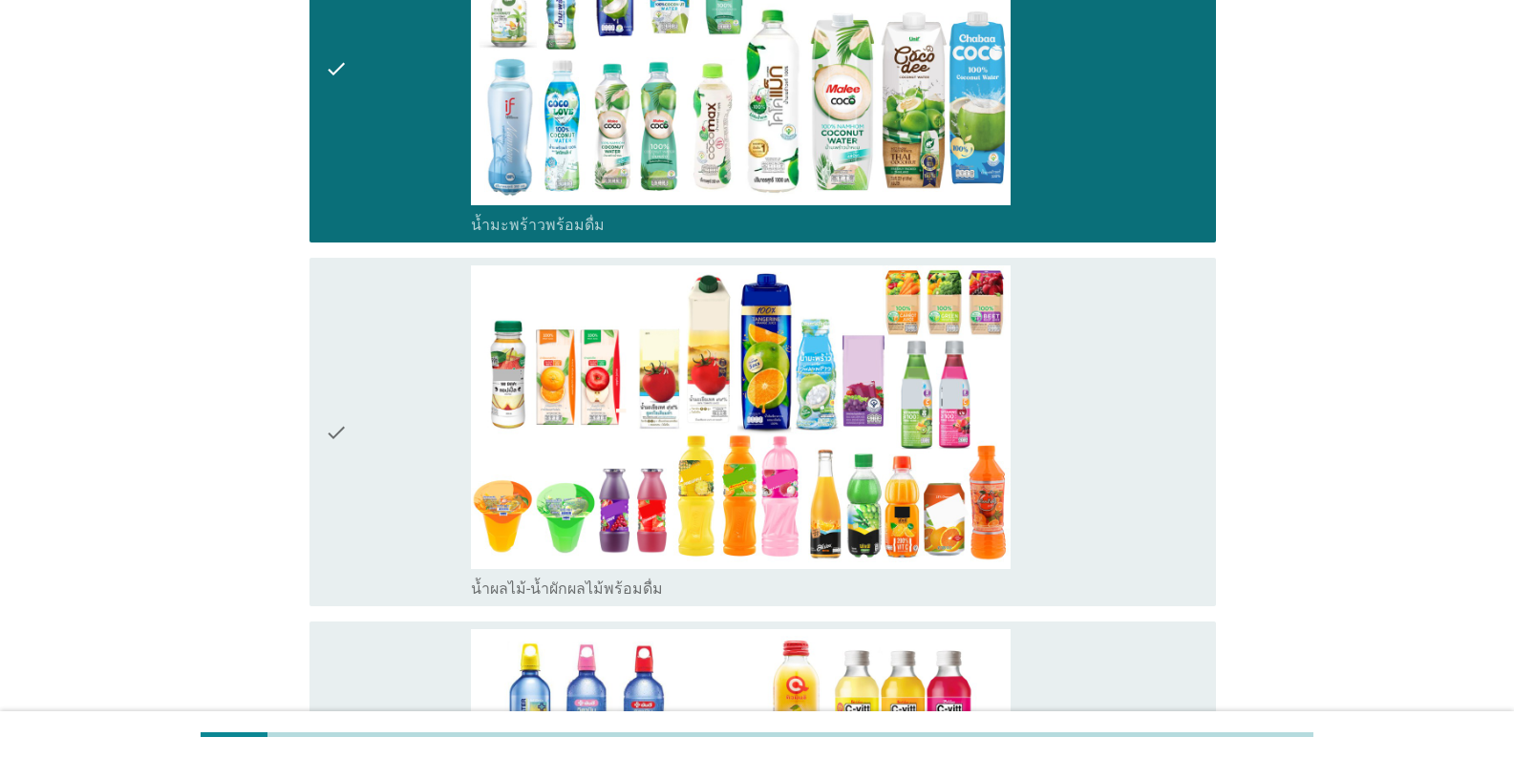
scroll to position [3057, 0]
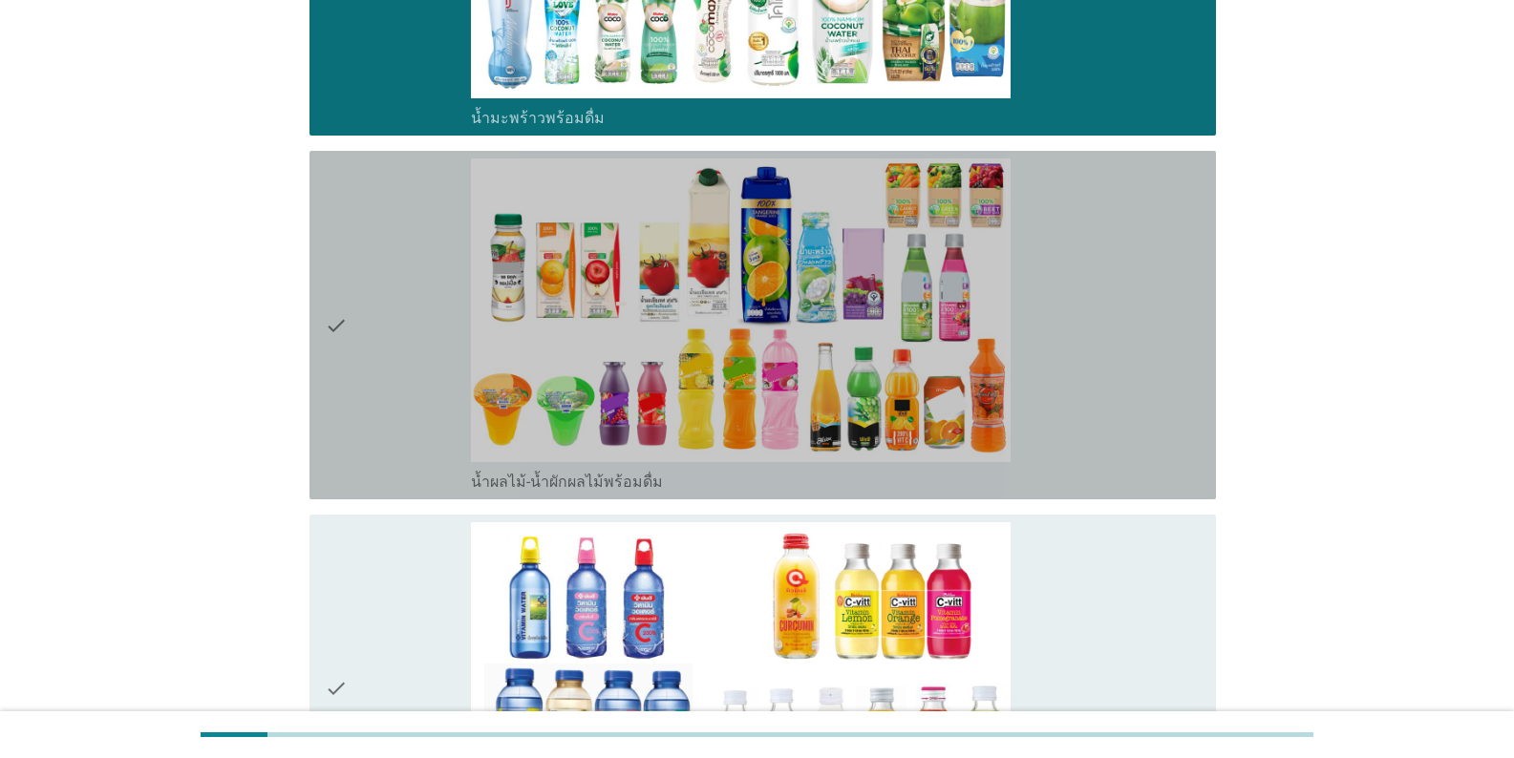
click at [351, 342] on div "check" at bounding box center [398, 325] width 146 height 333
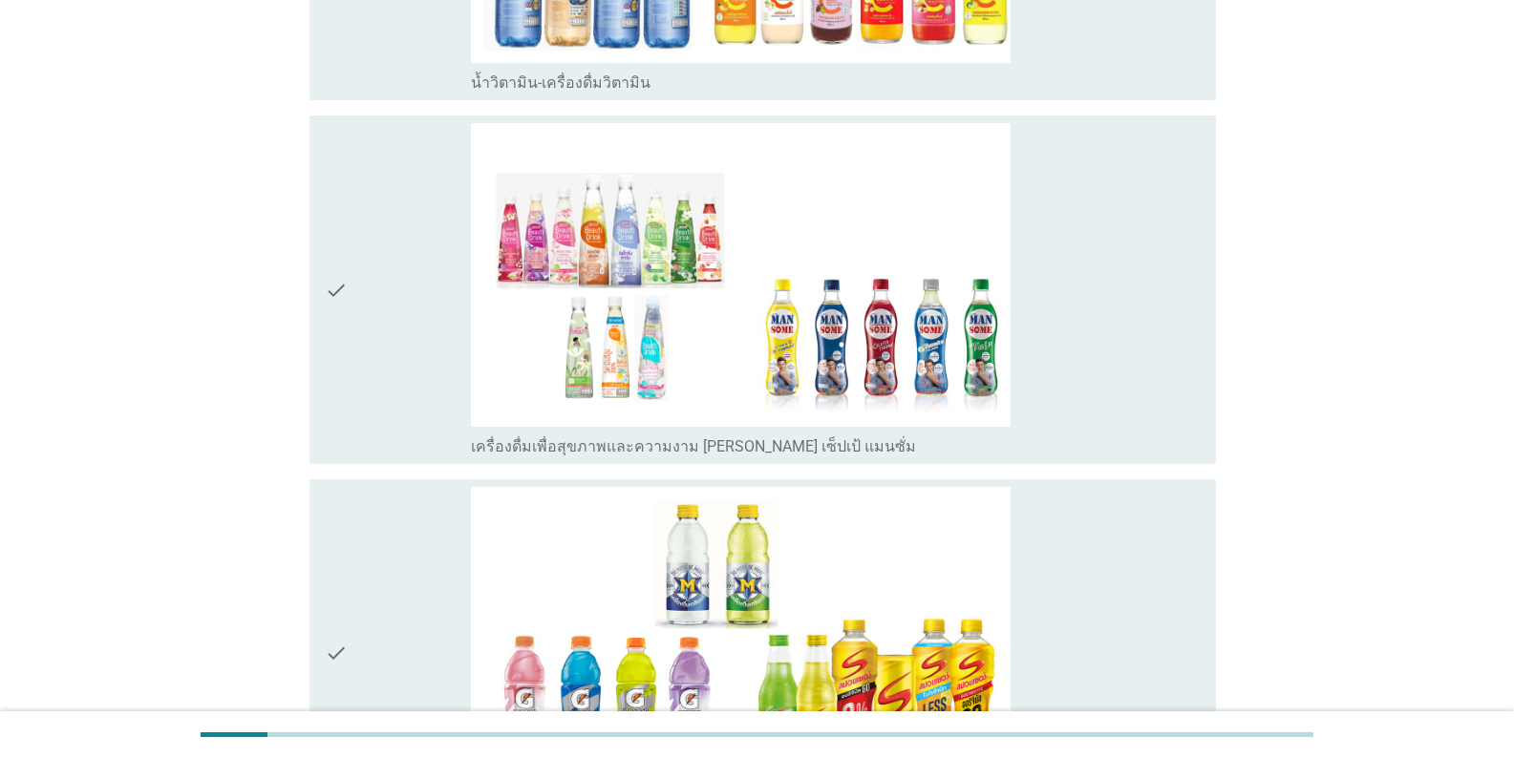
scroll to position [3821, 0]
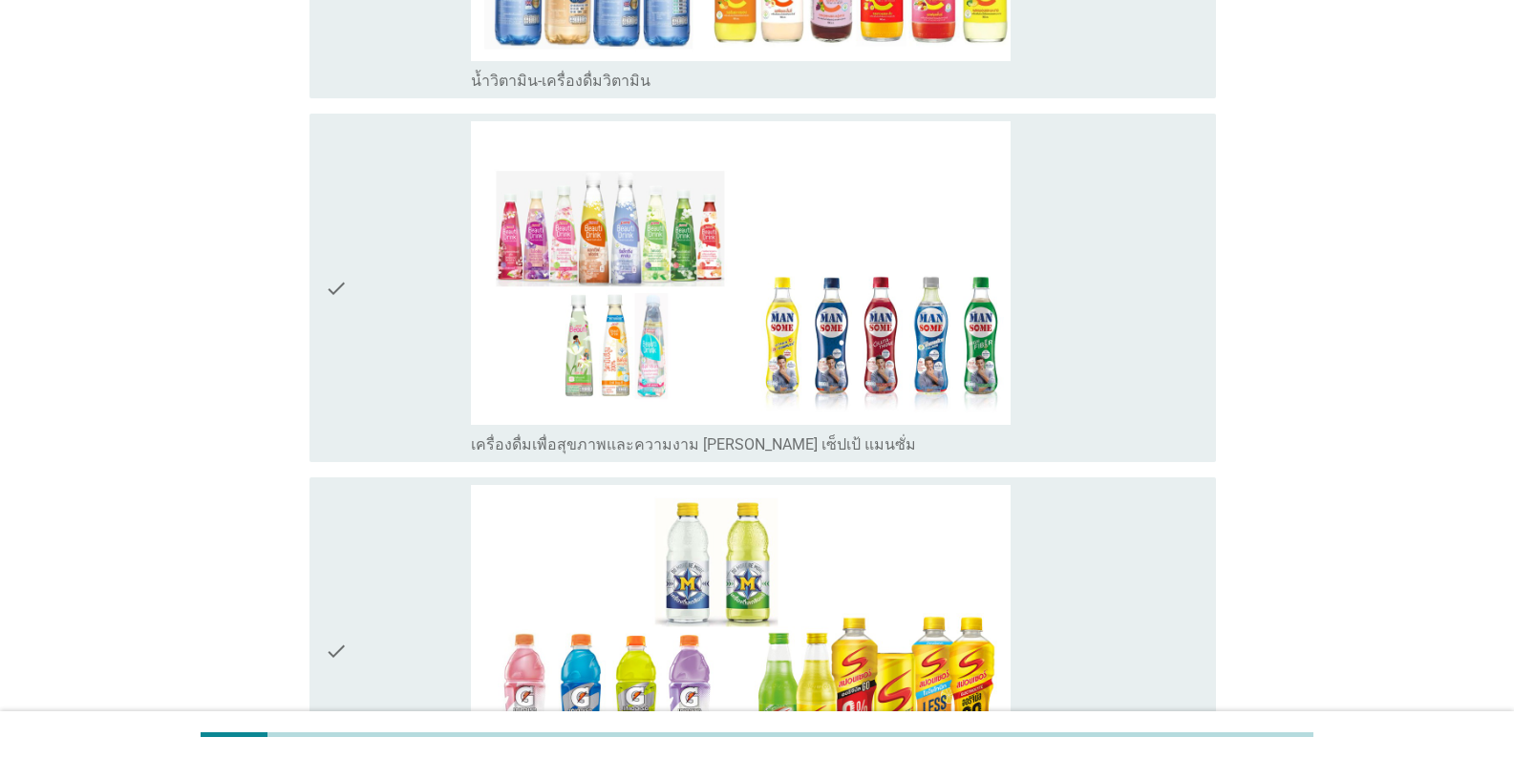
click at [350, 302] on div "check" at bounding box center [398, 287] width 146 height 333
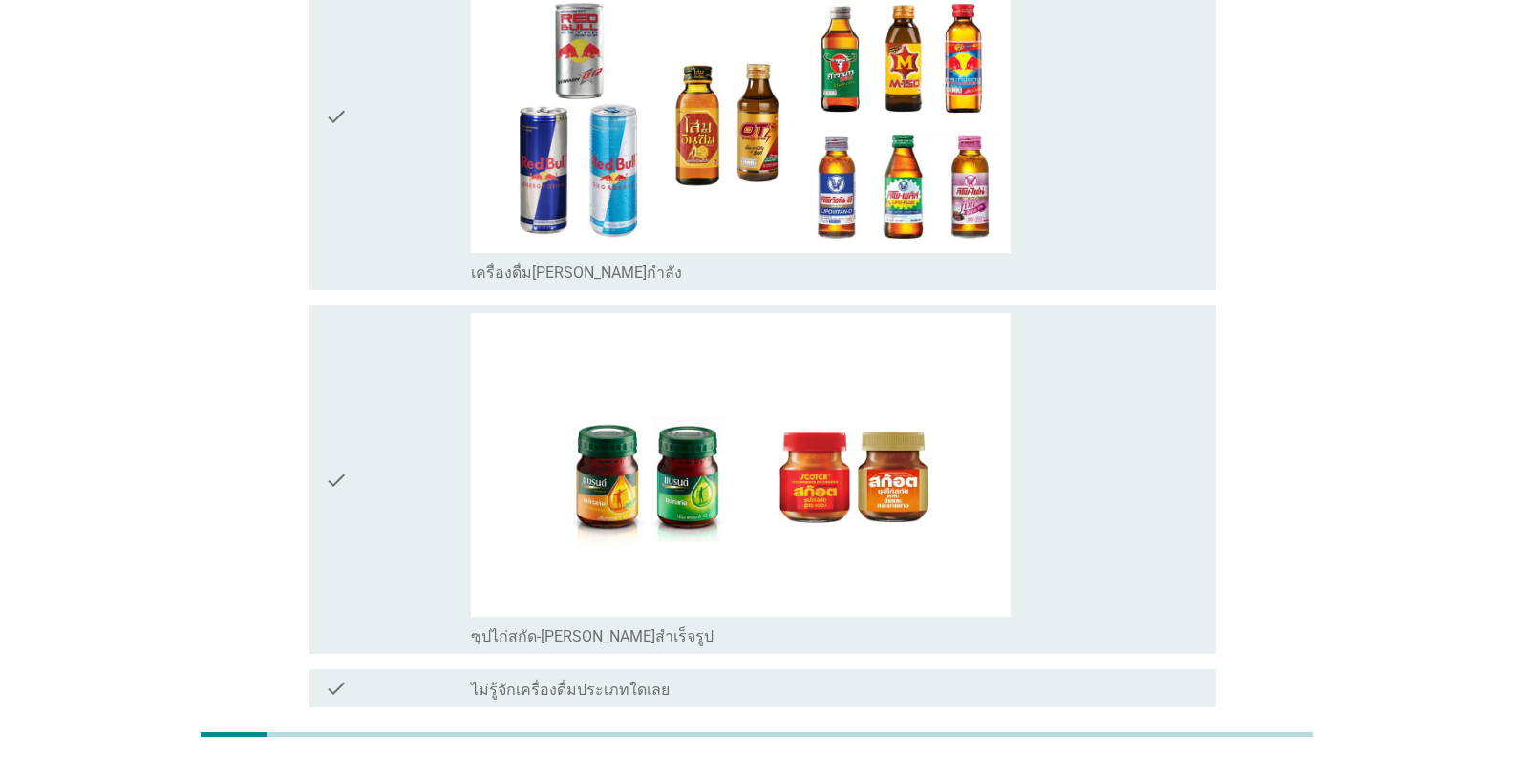
scroll to position [4414, 0]
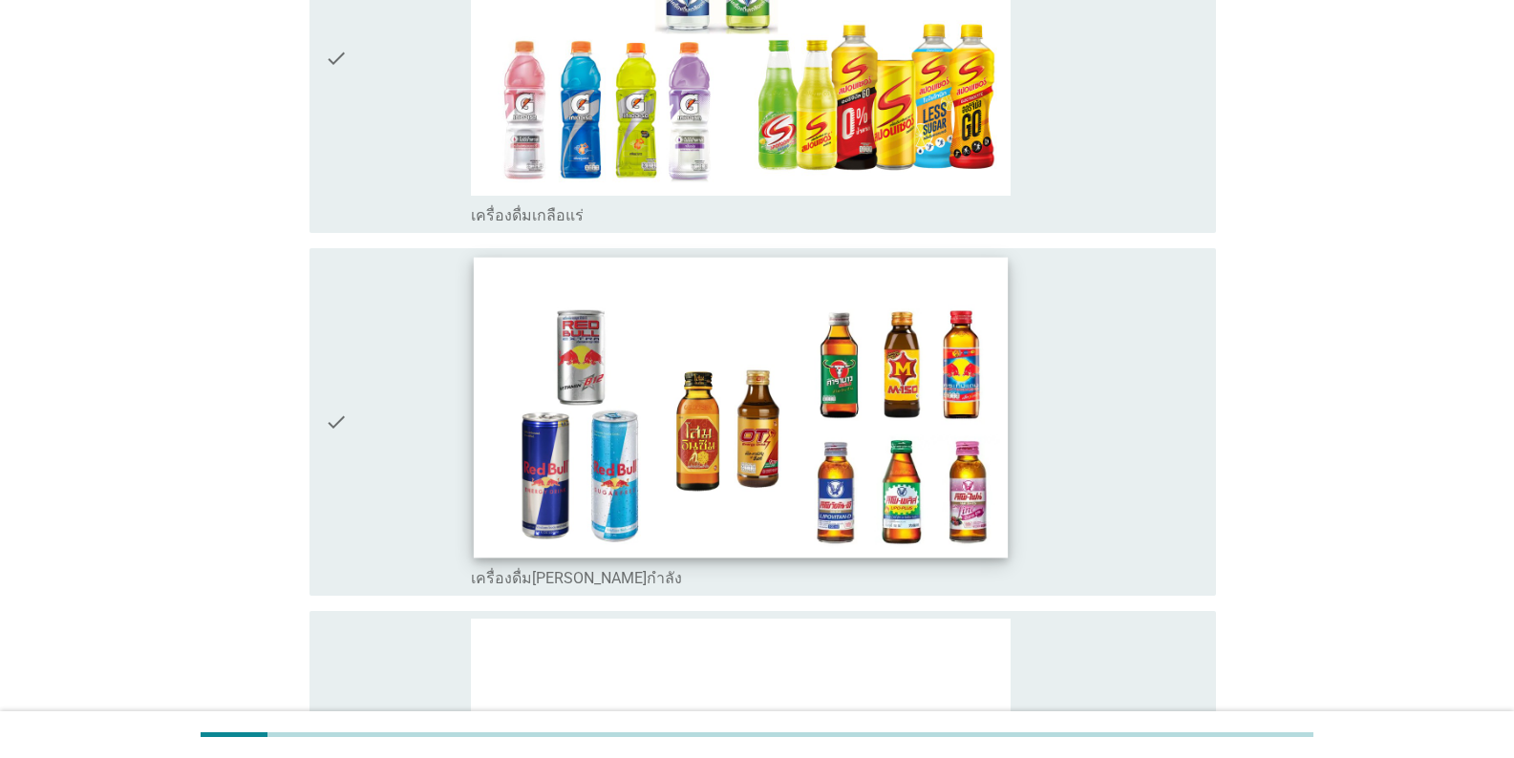
click at [631, 453] on img at bounding box center [741, 407] width 534 height 300
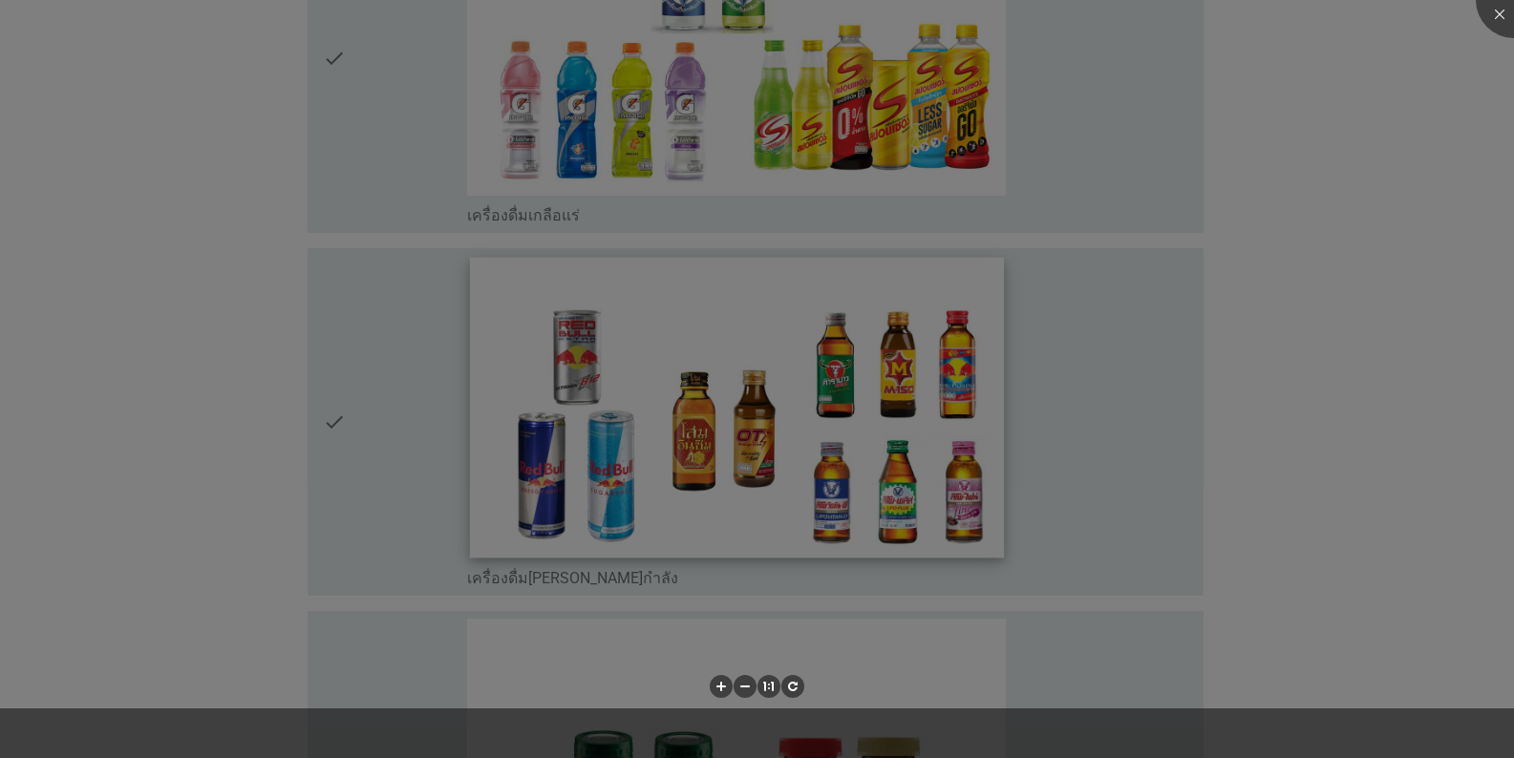
click at [631, 453] on div at bounding box center [757, 379] width 1514 height 758
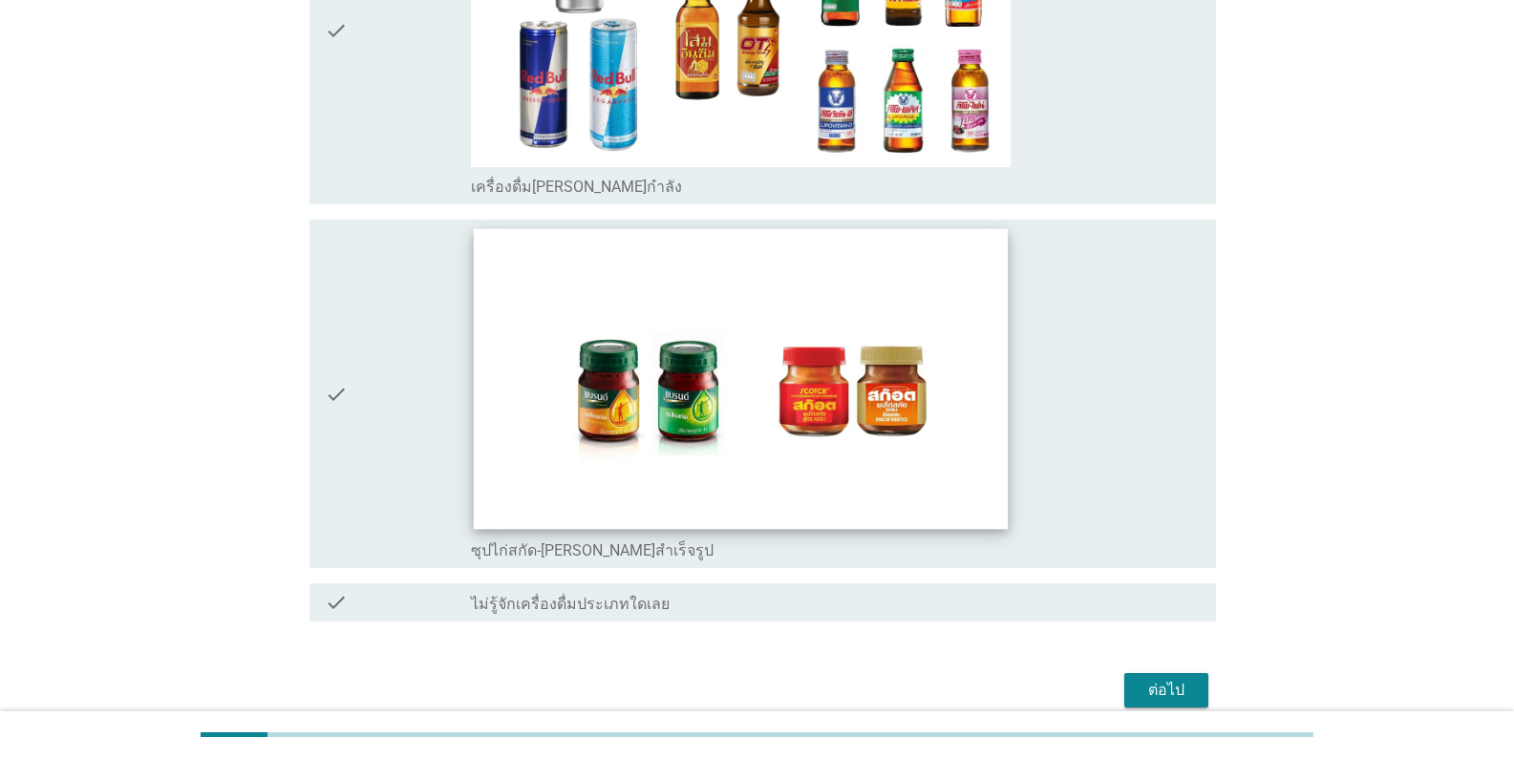
scroll to position [4892, 0]
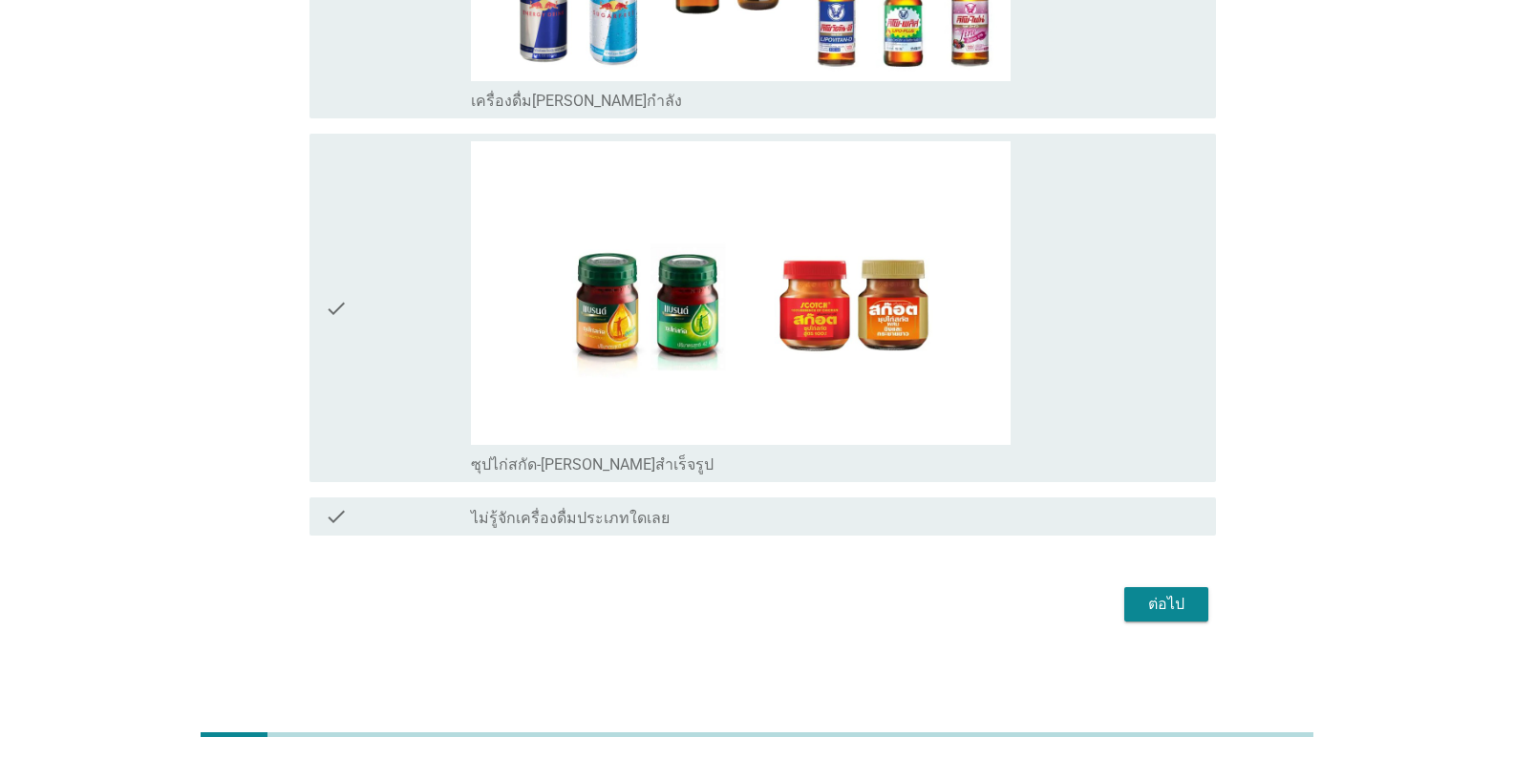
click at [940, 612] on div "ต่อไป" at bounding box center [1166, 604] width 53 height 23
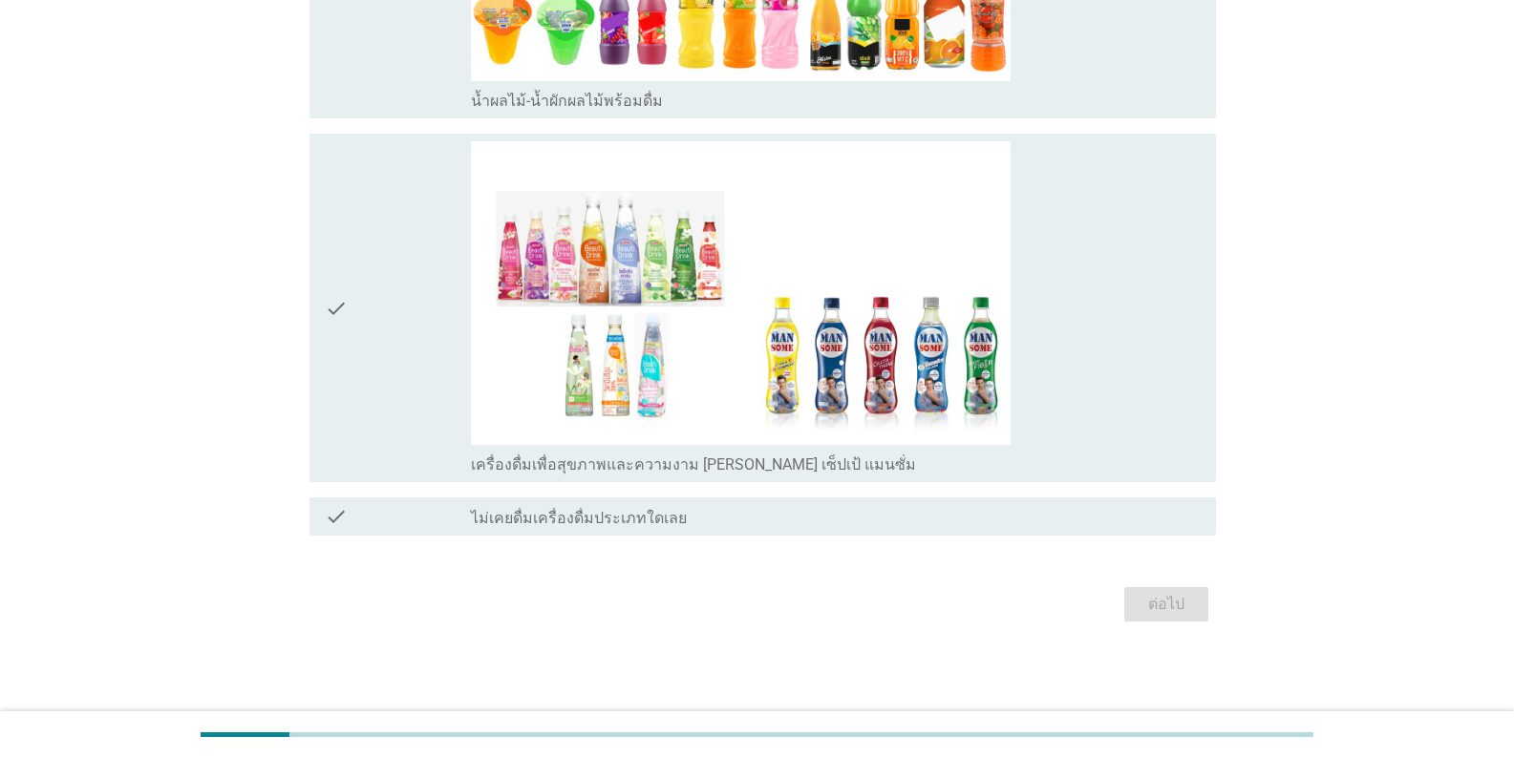
scroll to position [0, 0]
